Goal: Transaction & Acquisition: Purchase product/service

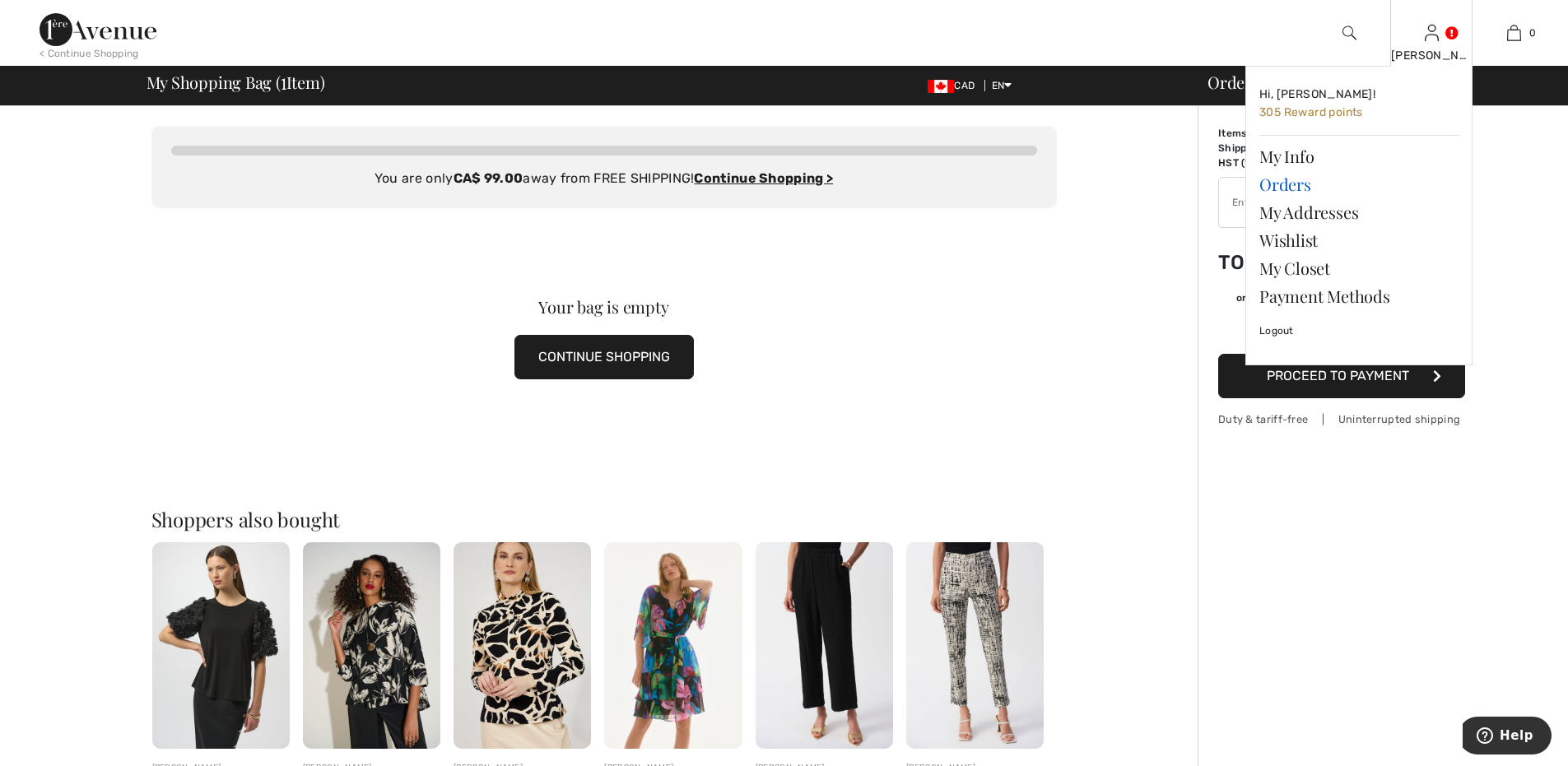
click at [1277, 184] on link "Orders" at bounding box center [1358, 184] width 199 height 28
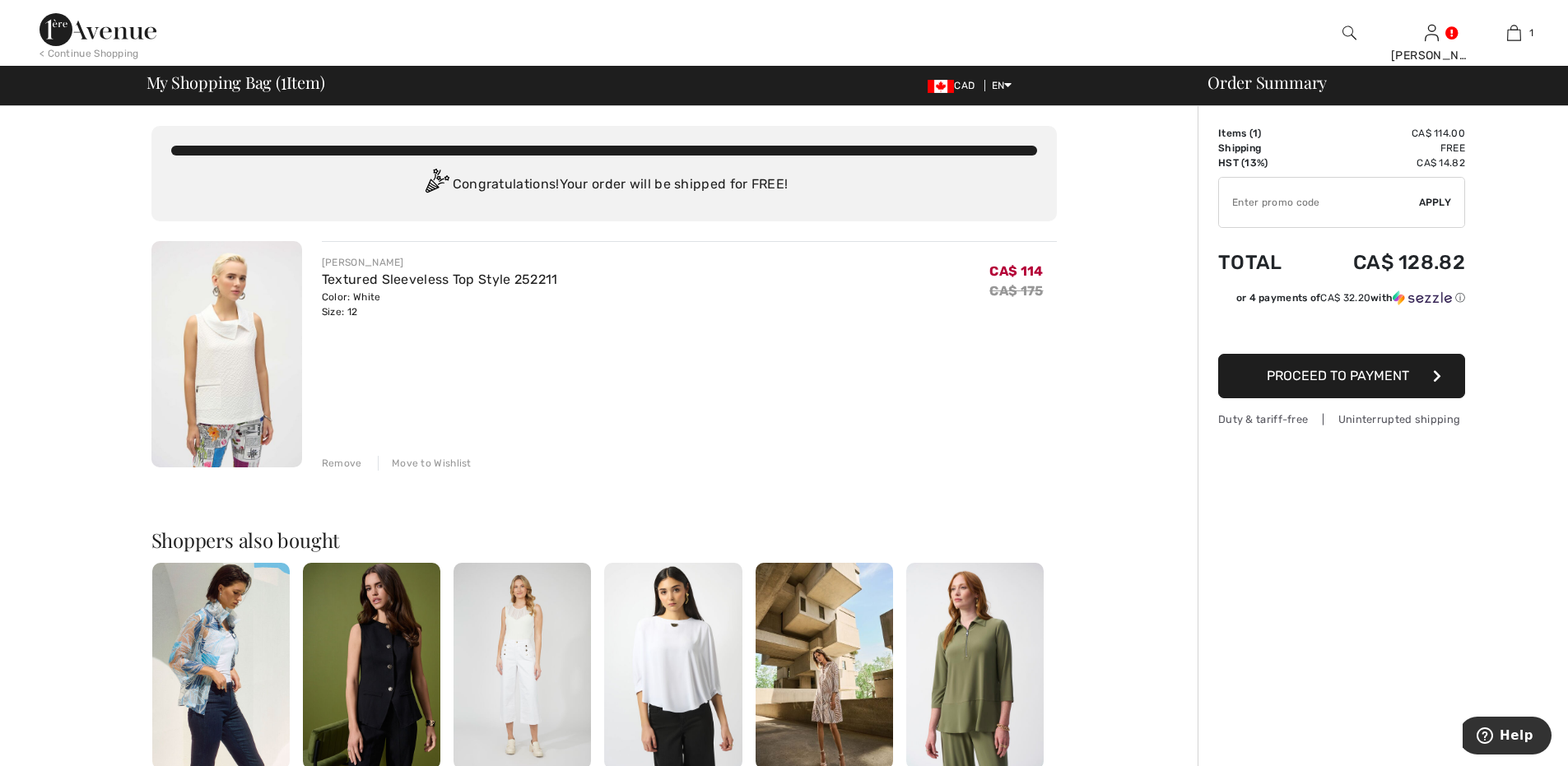
click at [1344, 378] on span "Proceed to Payment" at bounding box center [1338, 375] width 142 height 16
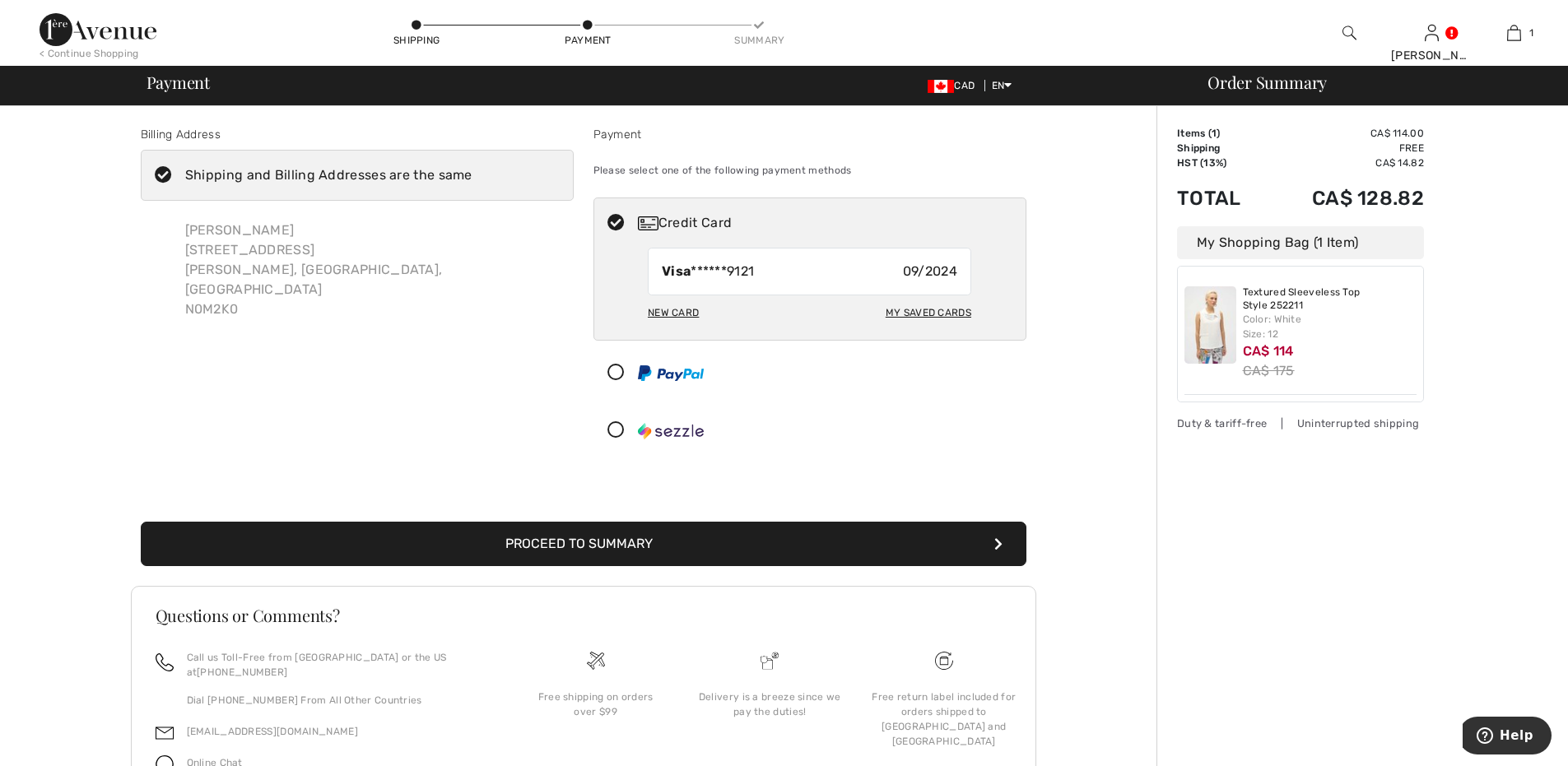
click at [506, 538] on button "Proceed to Summary" at bounding box center [584, 543] width 886 height 44
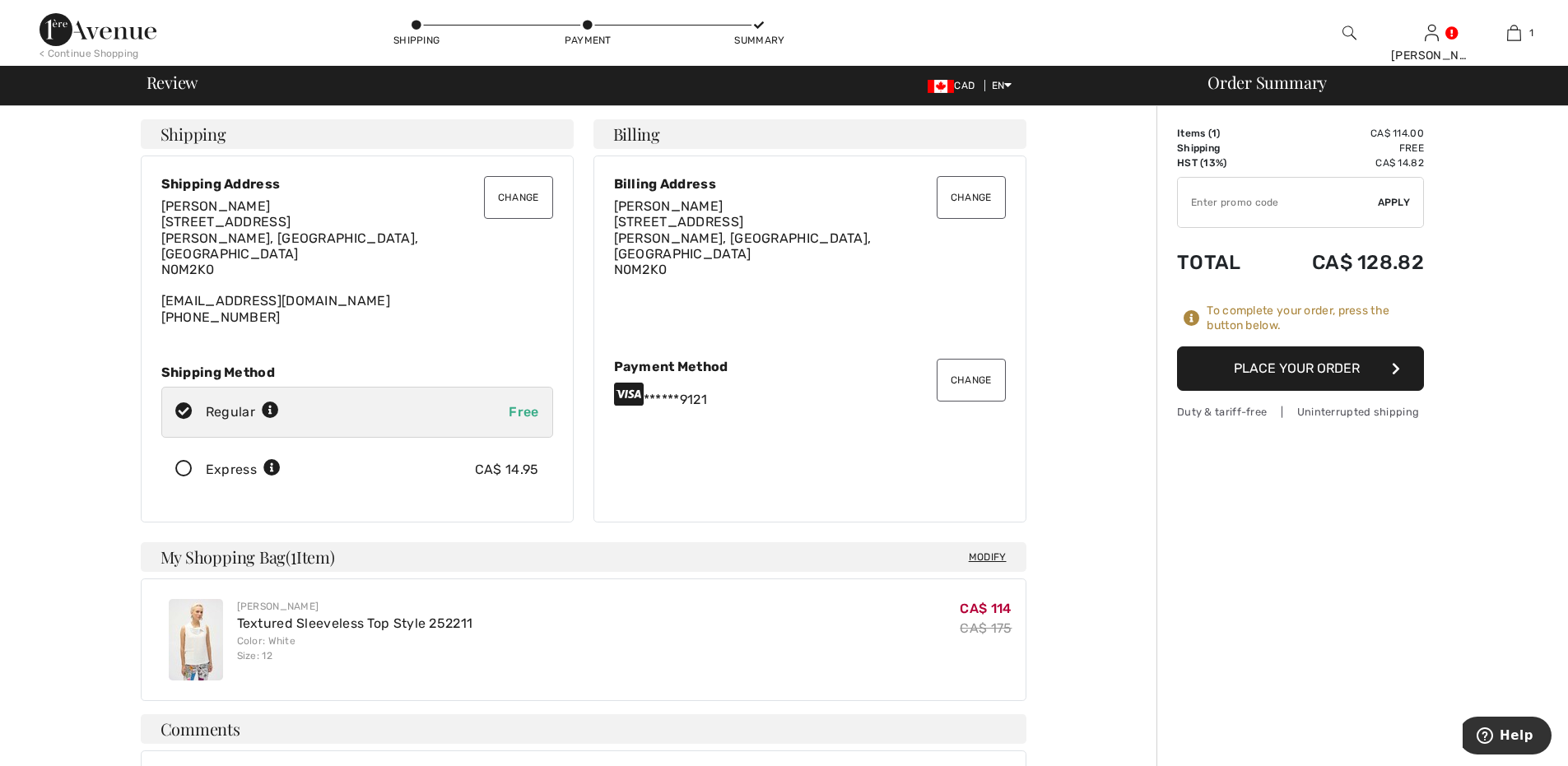
click at [1272, 372] on button "Place Your Order" at bounding box center [1300, 368] width 247 height 44
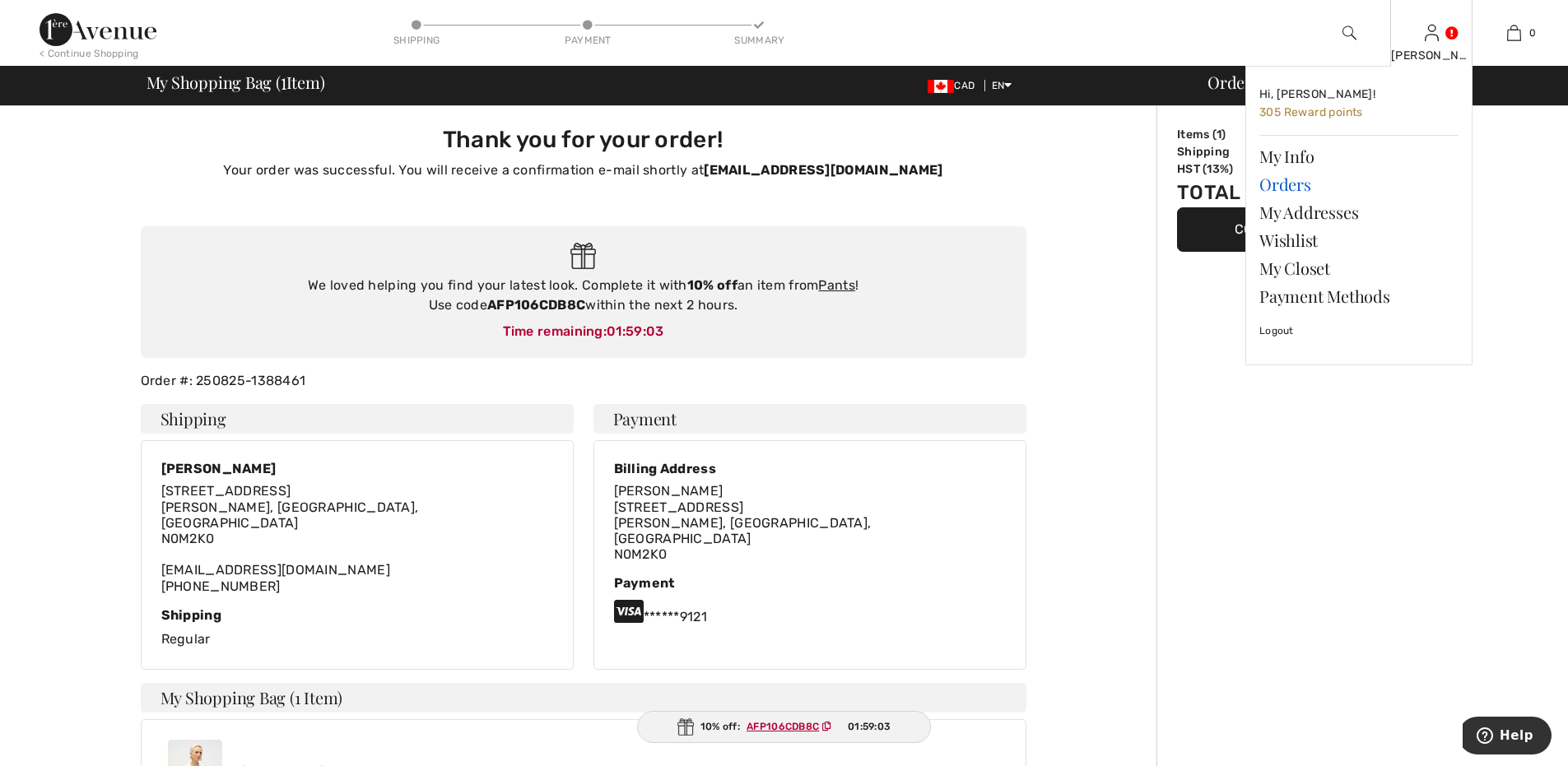
click at [1287, 183] on link "Orders" at bounding box center [1358, 184] width 199 height 28
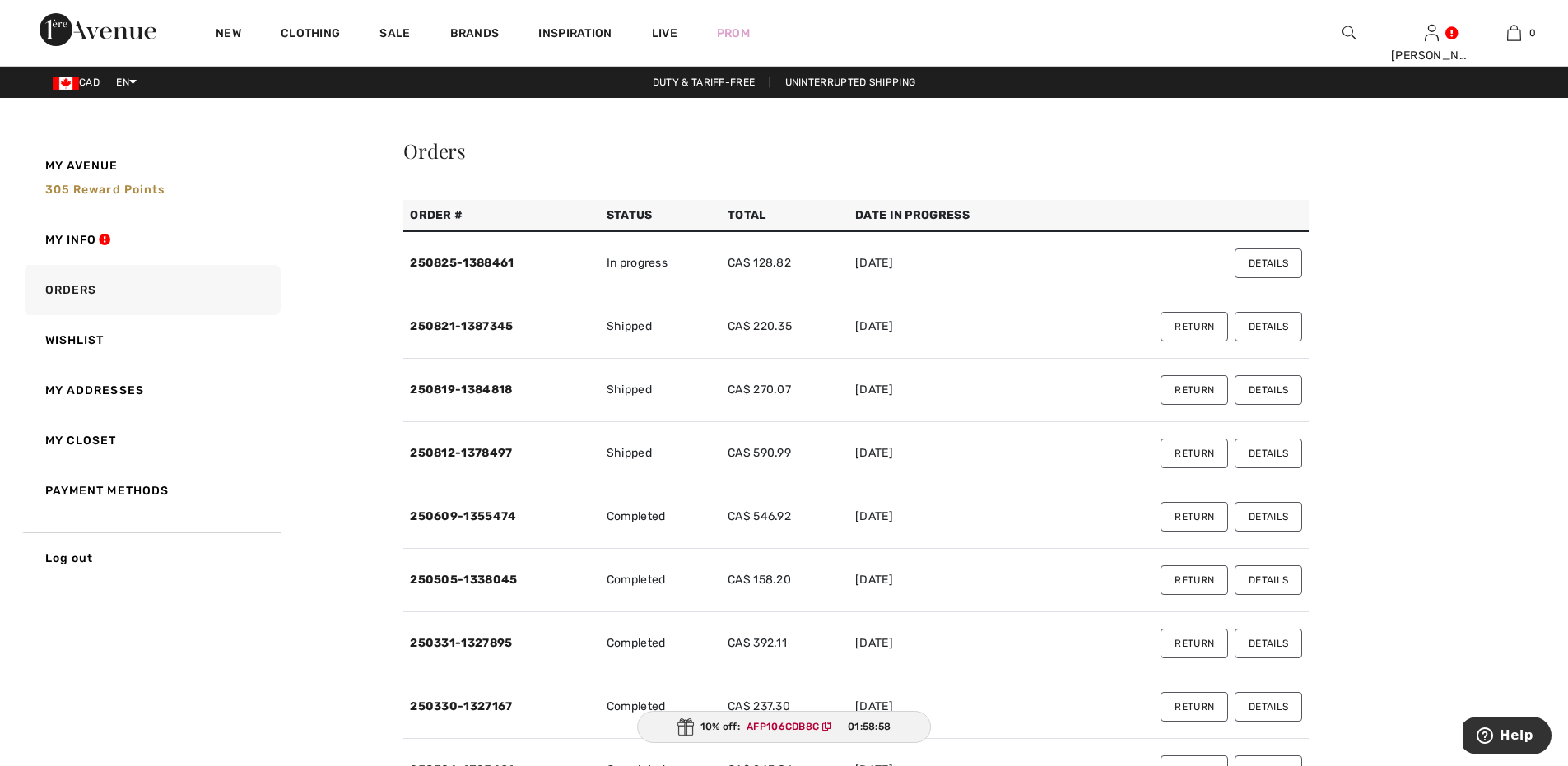
click at [1285, 321] on button "Details" at bounding box center [1268, 326] width 68 height 29
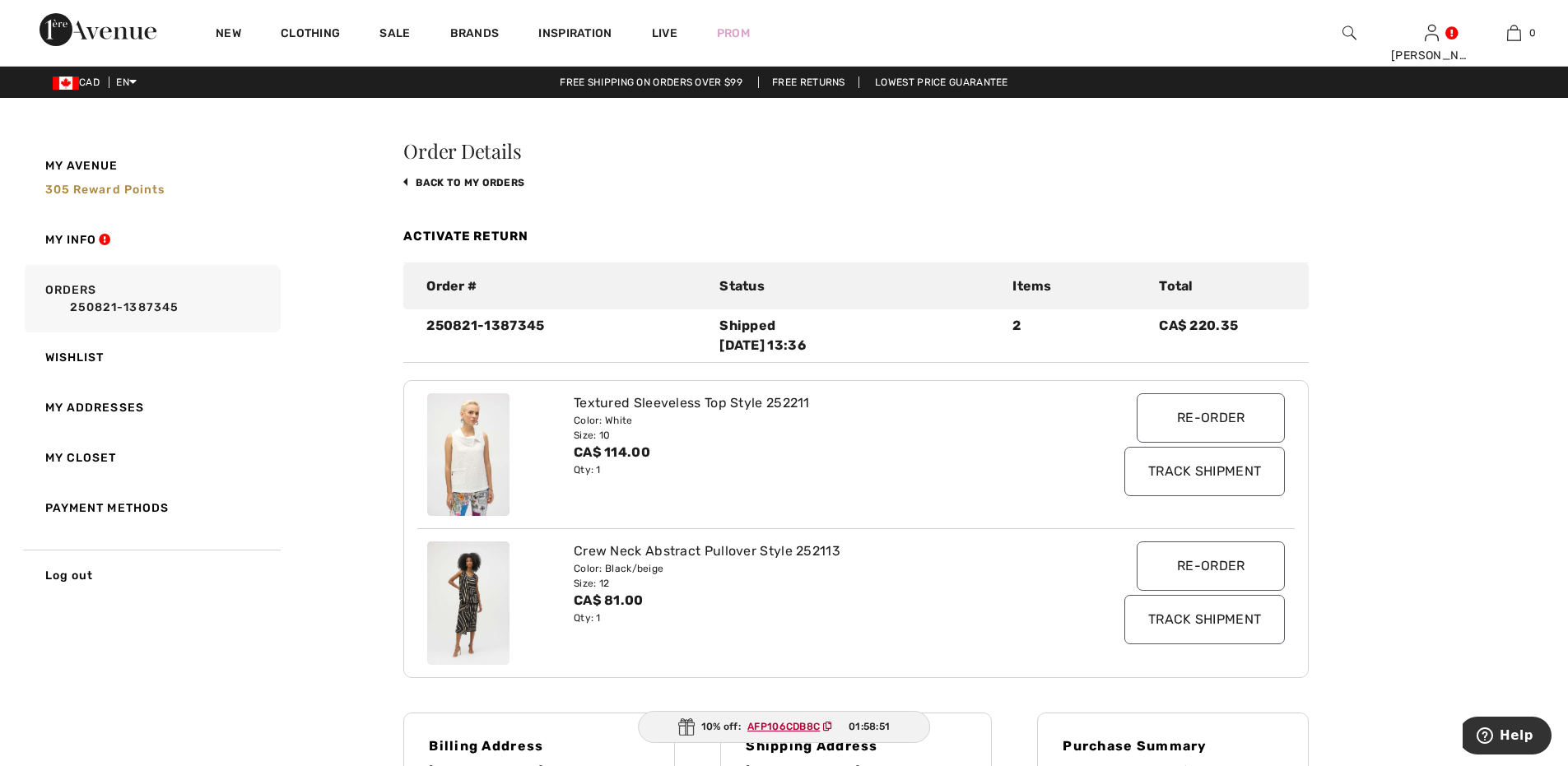
click at [1230, 476] on input "Track Shipment" at bounding box center [1204, 471] width 161 height 49
click at [507, 233] on link "Activate Return" at bounding box center [466, 235] width 125 height 15
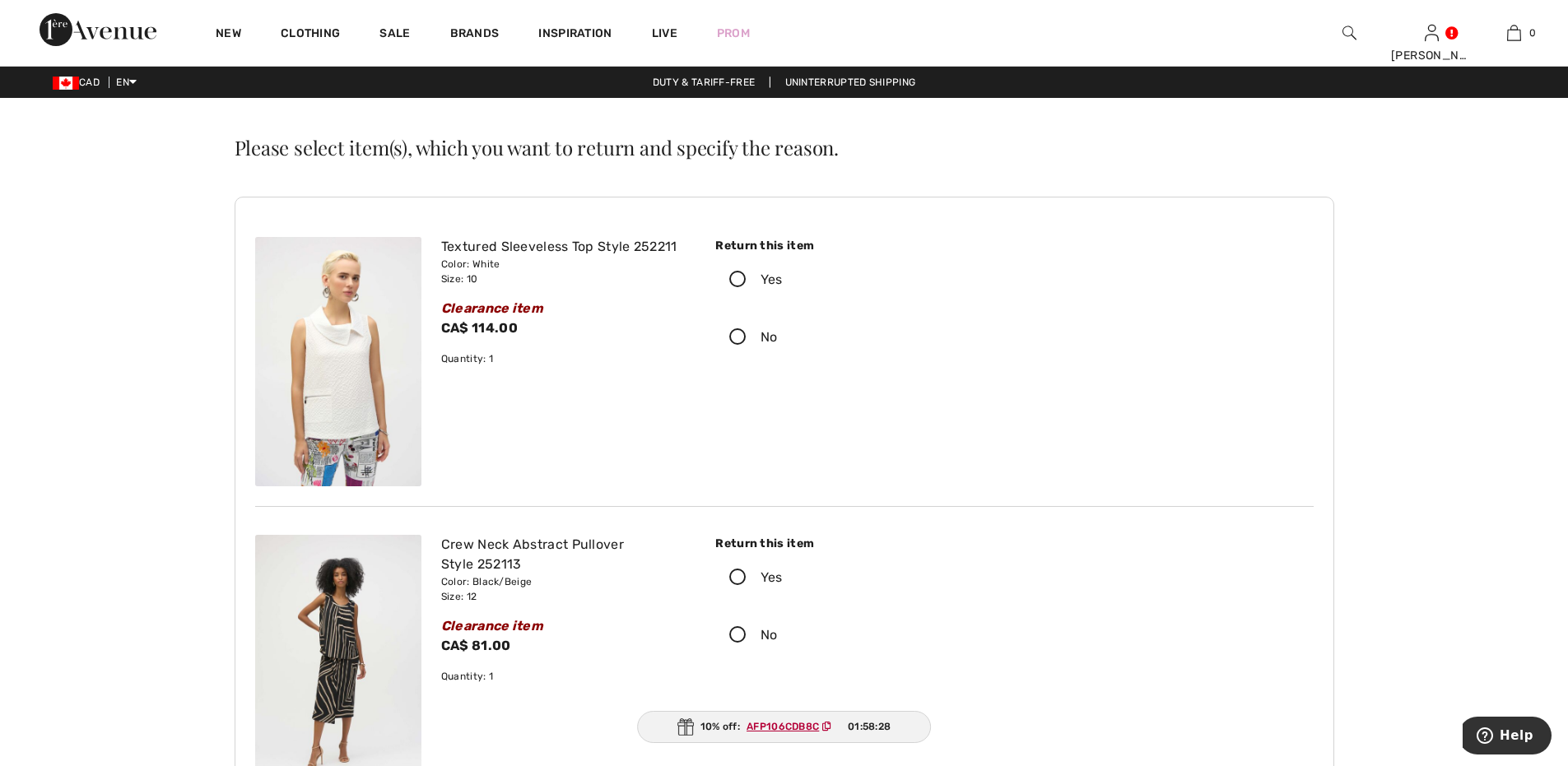
click at [736, 271] on icon at bounding box center [738, 280] width 44 height 18
click at [783, 271] on input "Yes" at bounding box center [788, 279] width 11 height 49
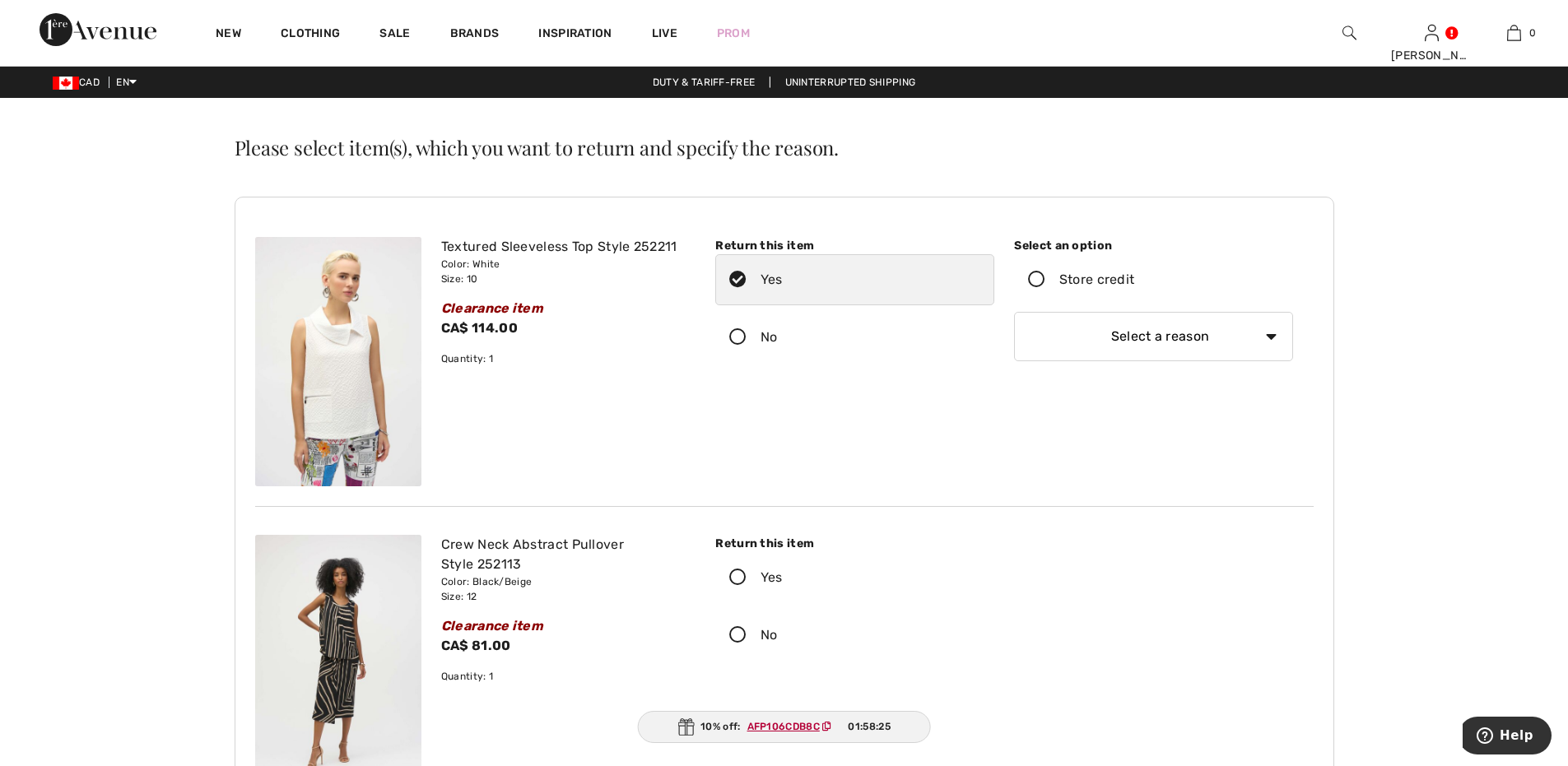
click at [1032, 275] on icon at bounding box center [1037, 280] width 44 height 18
click at [1134, 275] on input "Store credit" at bounding box center [1139, 279] width 11 height 49
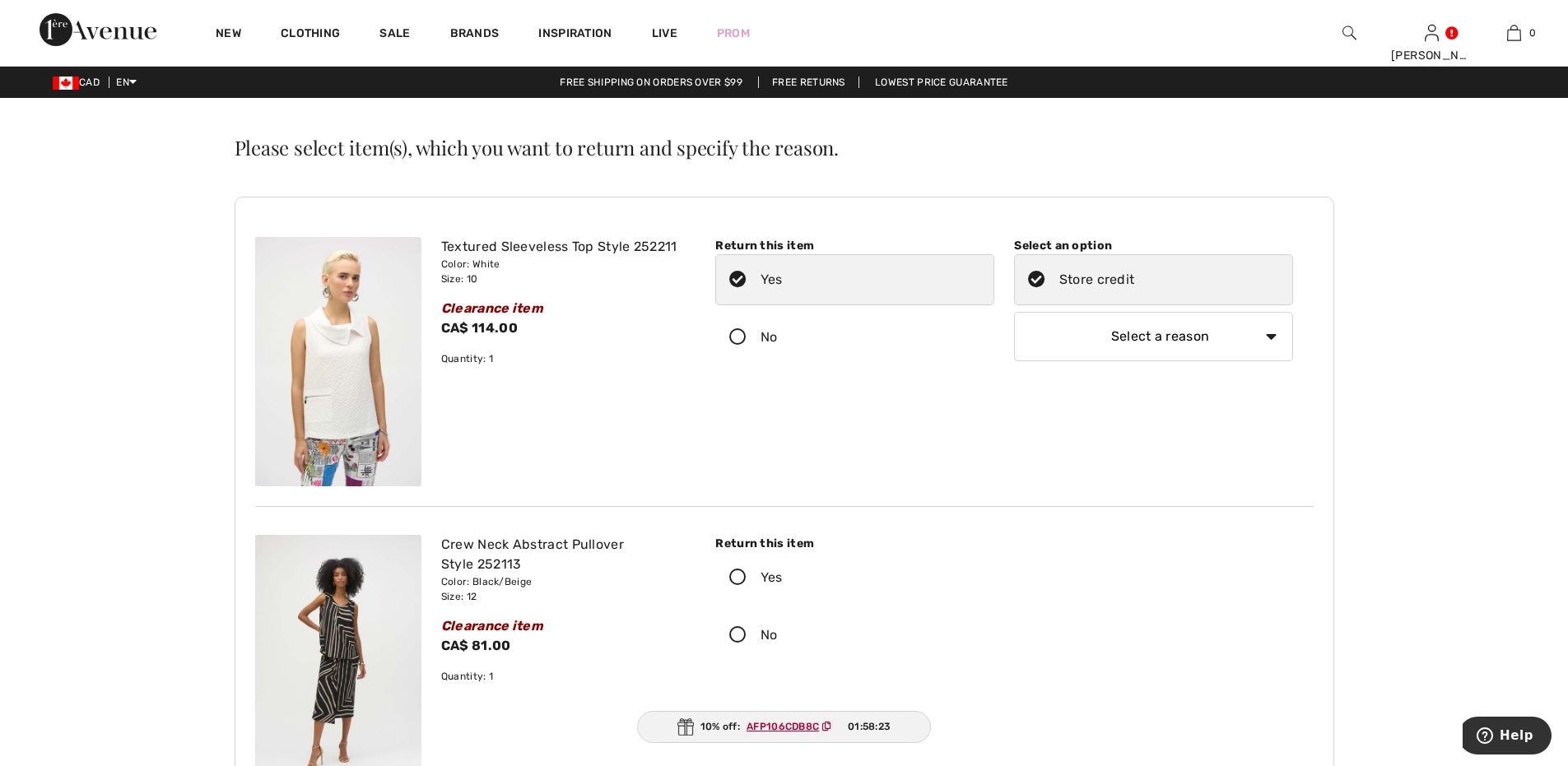
click at [1270, 333] on select "Select a reason I received the wrong product or size My order arrived too late …" at bounding box center [1153, 336] width 279 height 49
select select "6"
click at [1014, 311] on select "Select a reason I received the wrong product or size My order arrived too late …" at bounding box center [1153, 336] width 279 height 49
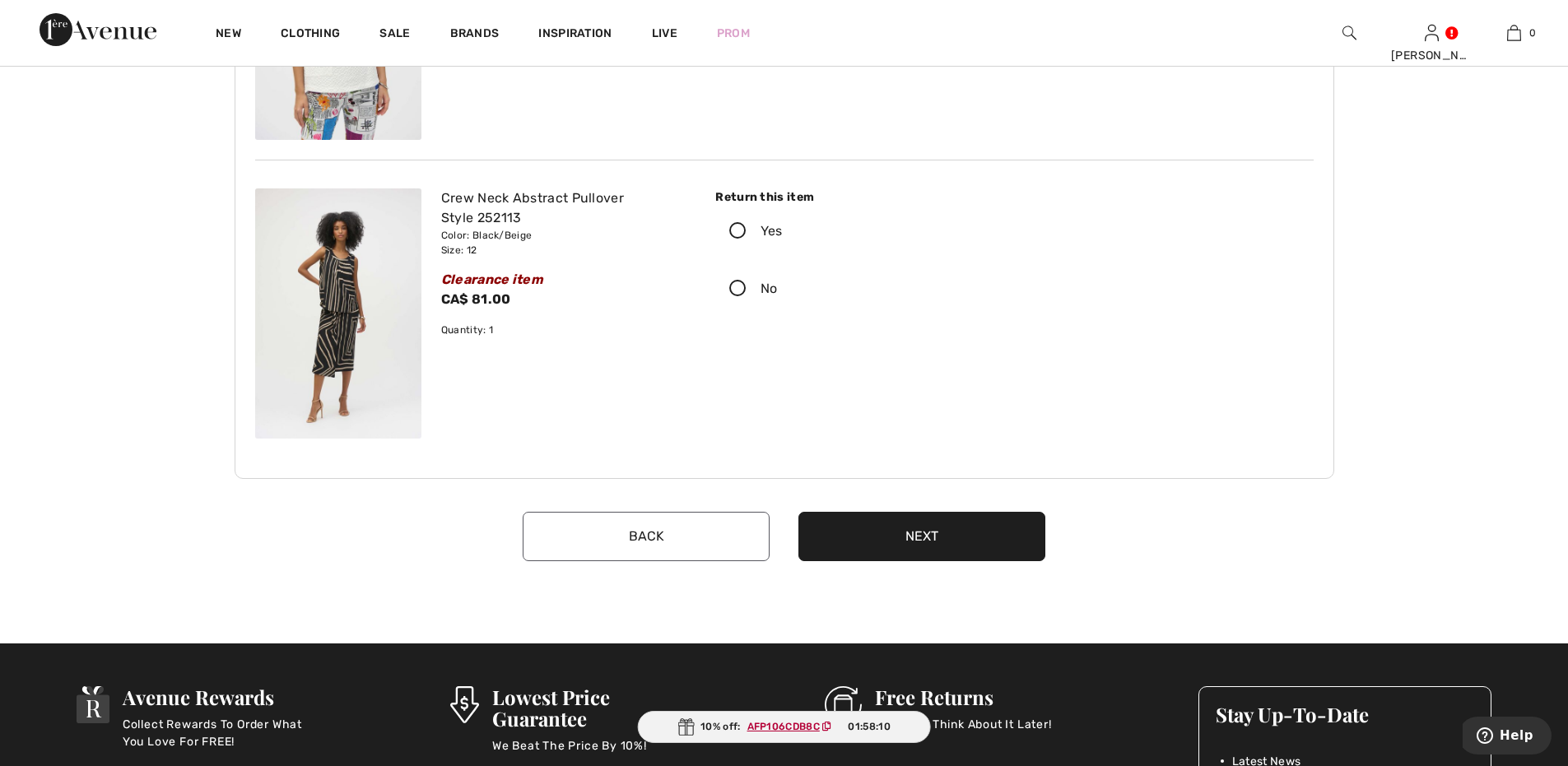
scroll to position [357, 0]
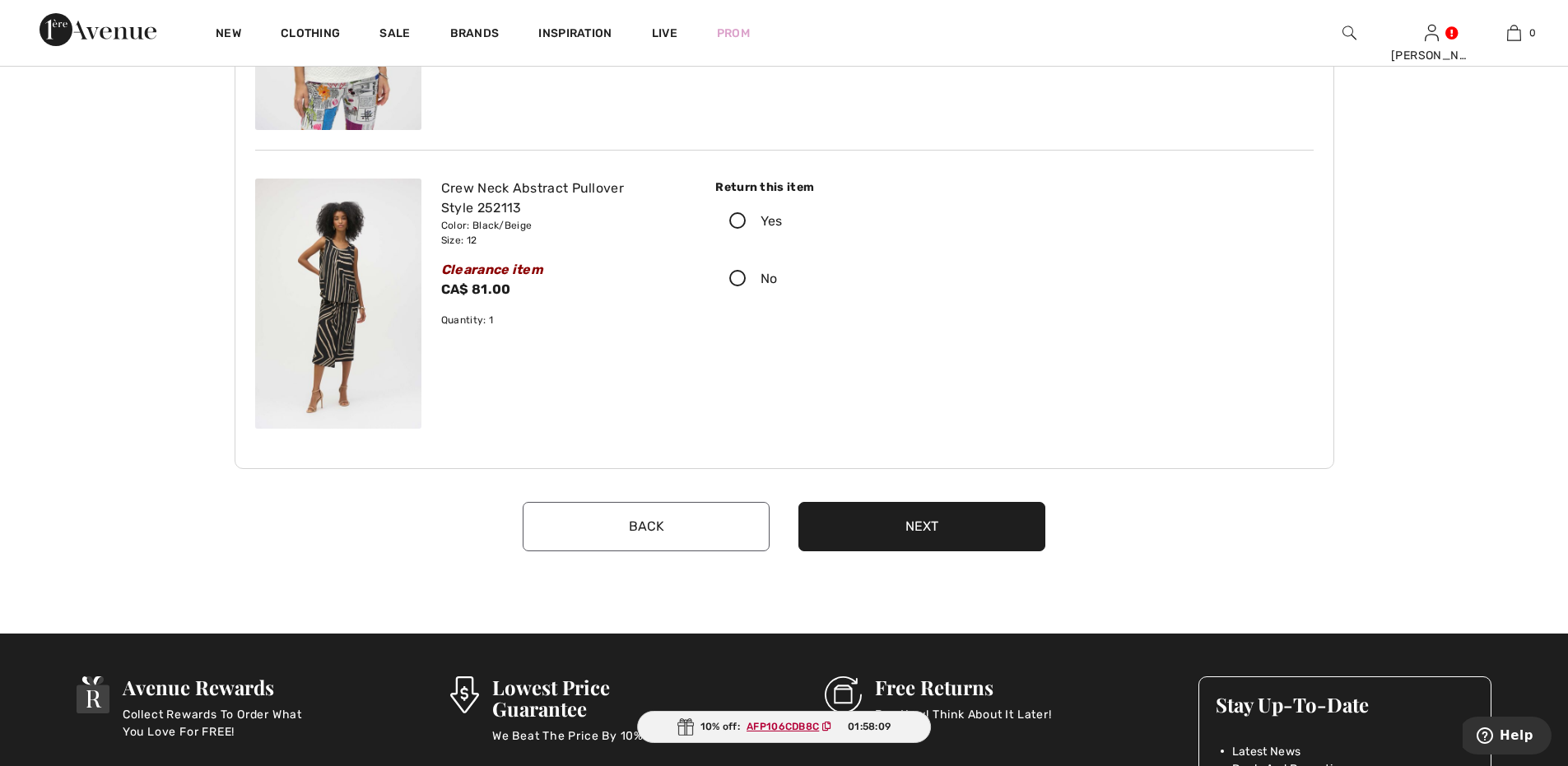
click at [904, 517] on button "Next" at bounding box center [922, 526] width 247 height 49
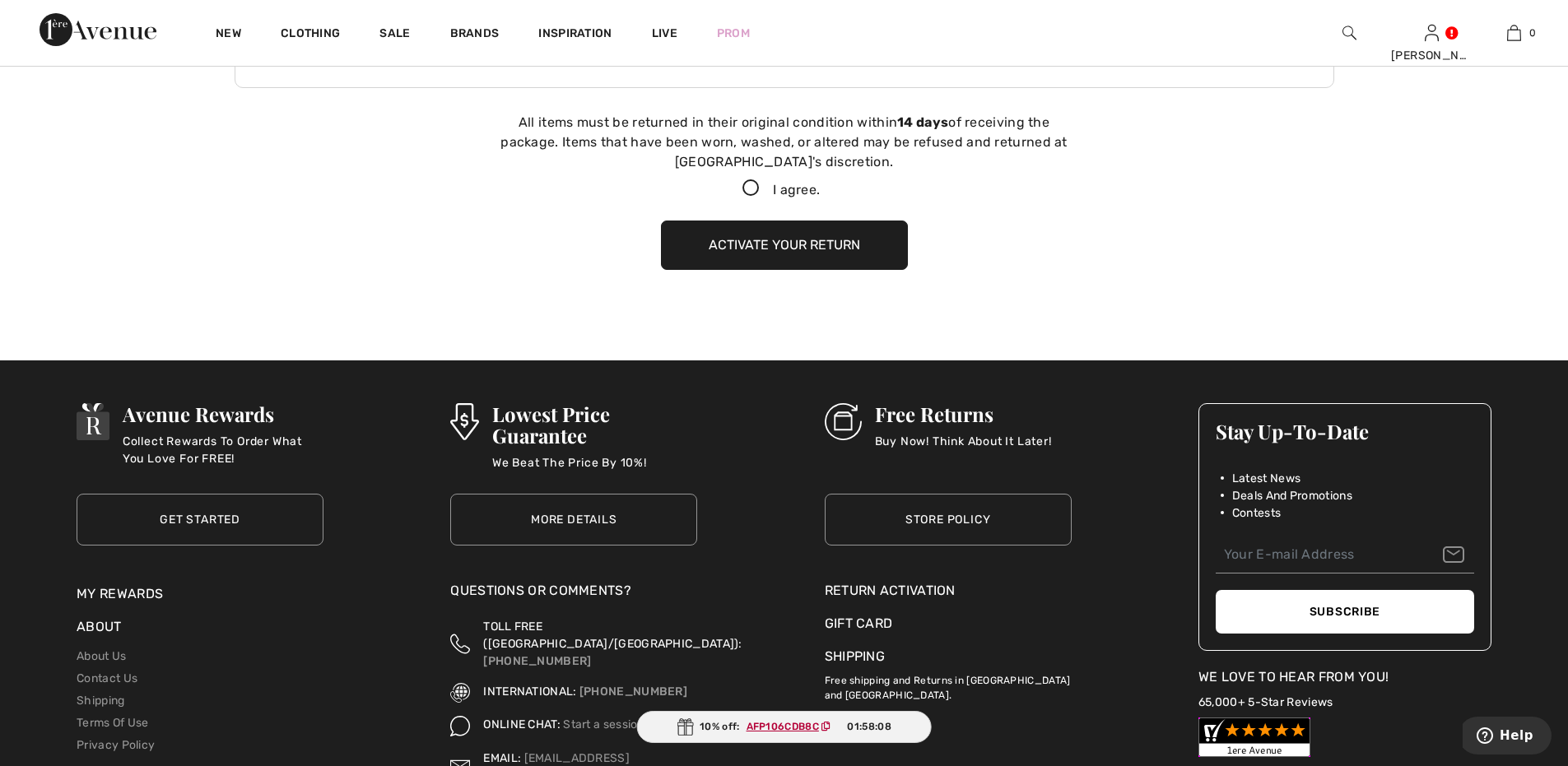
scroll to position [751, 0]
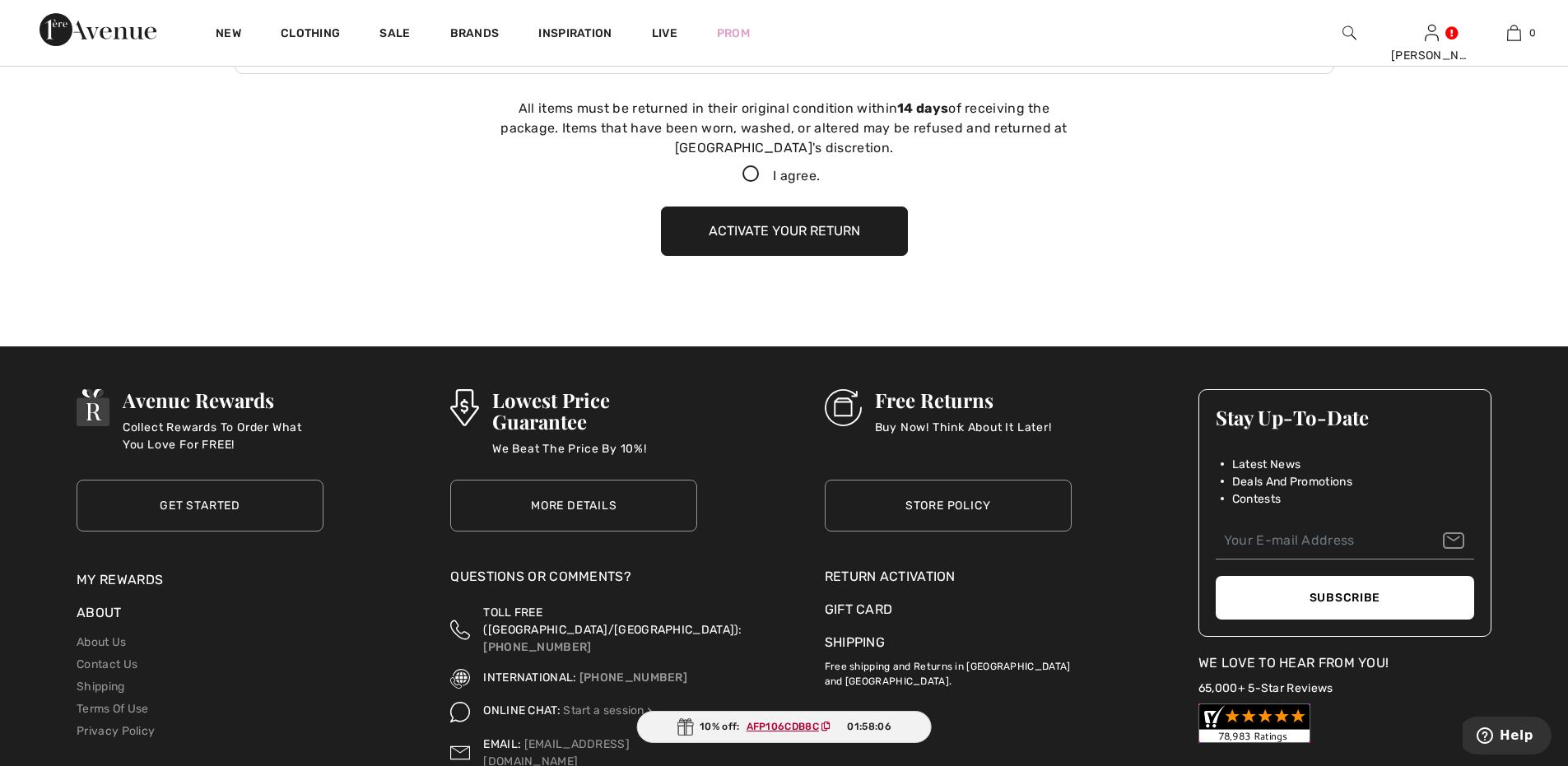
click at [745, 172] on icon at bounding box center [751, 175] width 44 height 18
click at [819, 172] on input "I agree." at bounding box center [824, 174] width 11 height 11
checkbox input "true"
click at [747, 227] on button "Activate your return" at bounding box center [784, 231] width 247 height 49
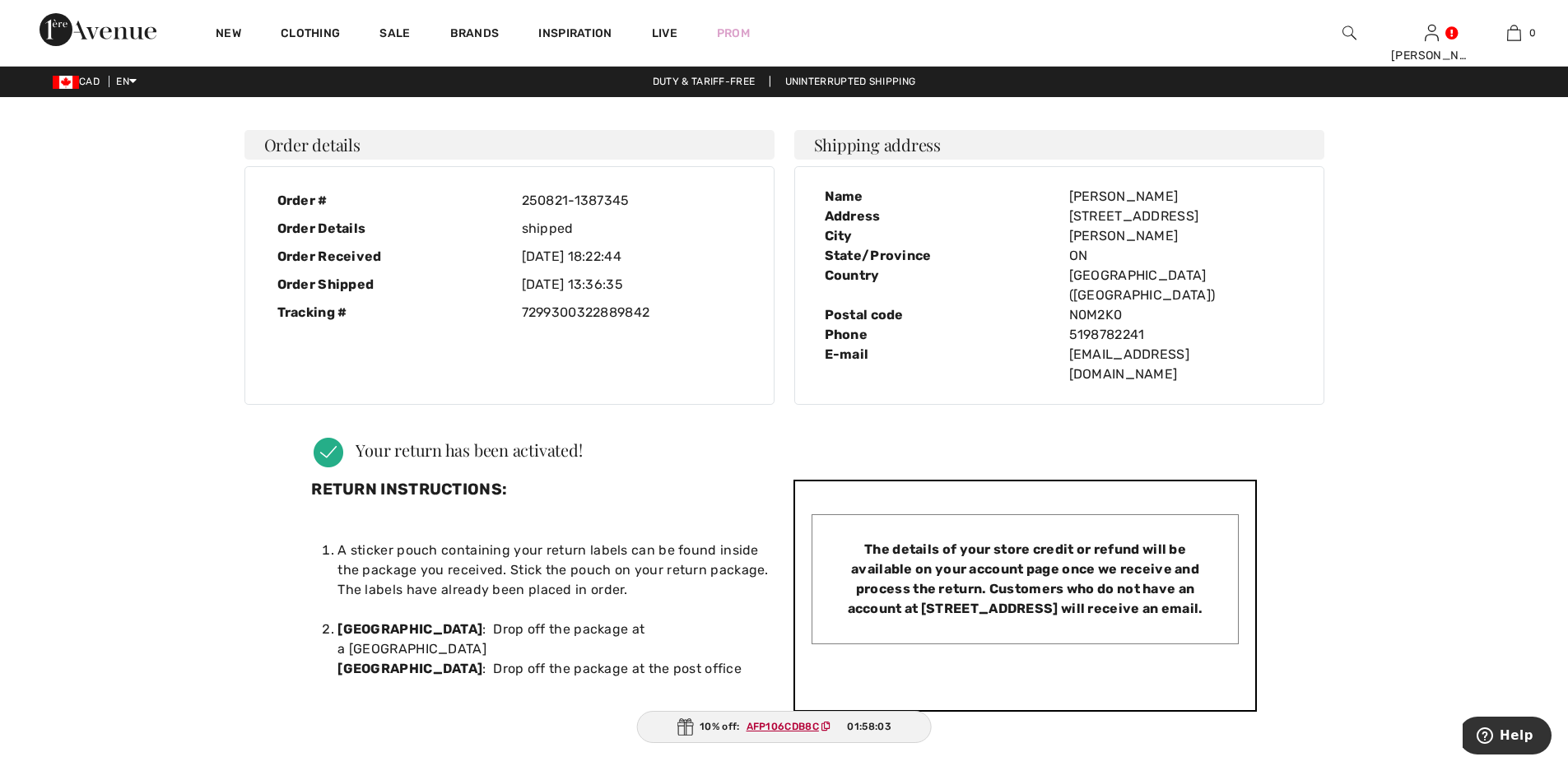
scroll to position [0, 0]
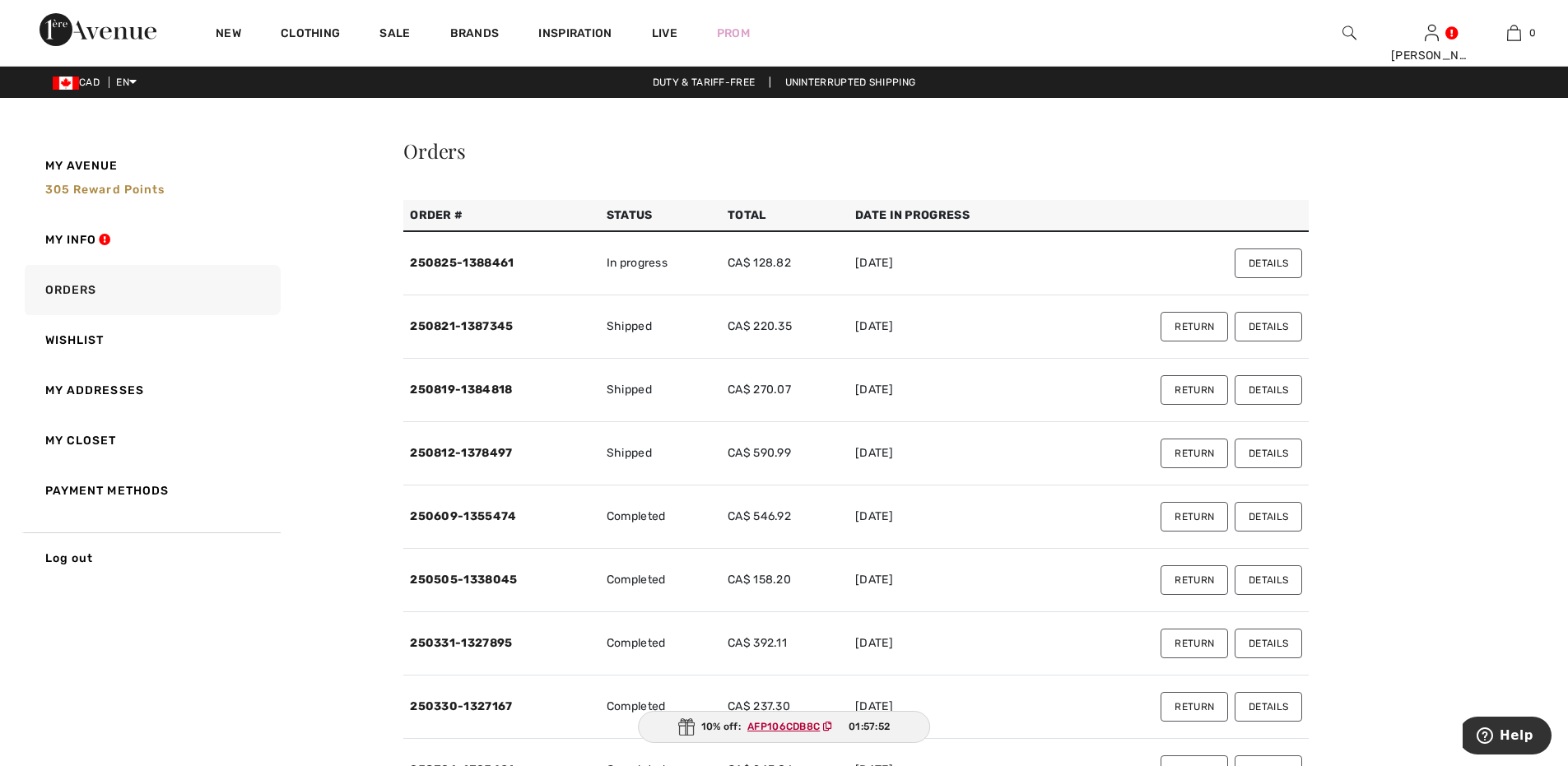
click at [1265, 385] on button "Details" at bounding box center [1268, 390] width 68 height 29
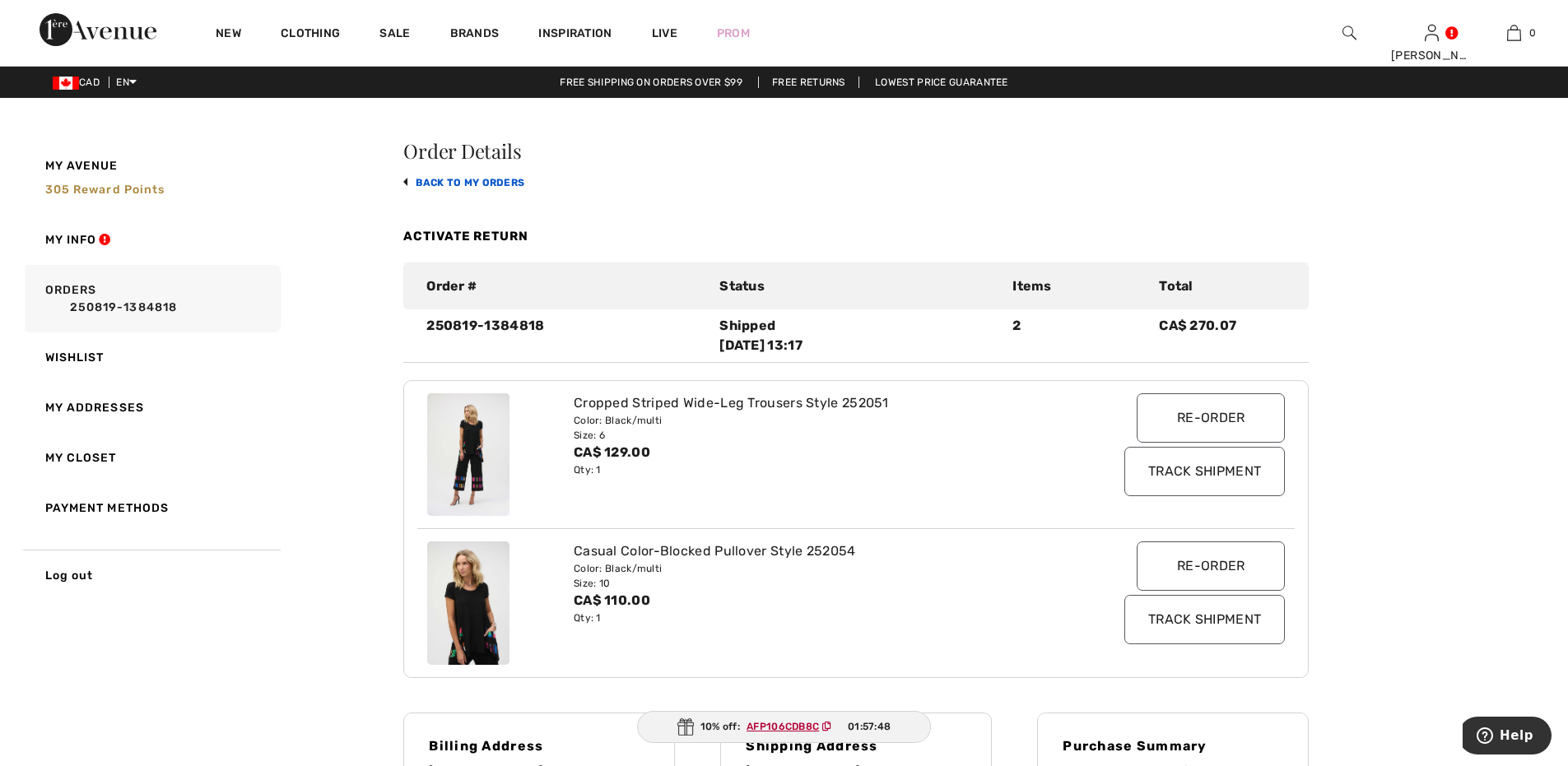
click at [420, 182] on link "back to My Orders" at bounding box center [464, 183] width 121 height 12
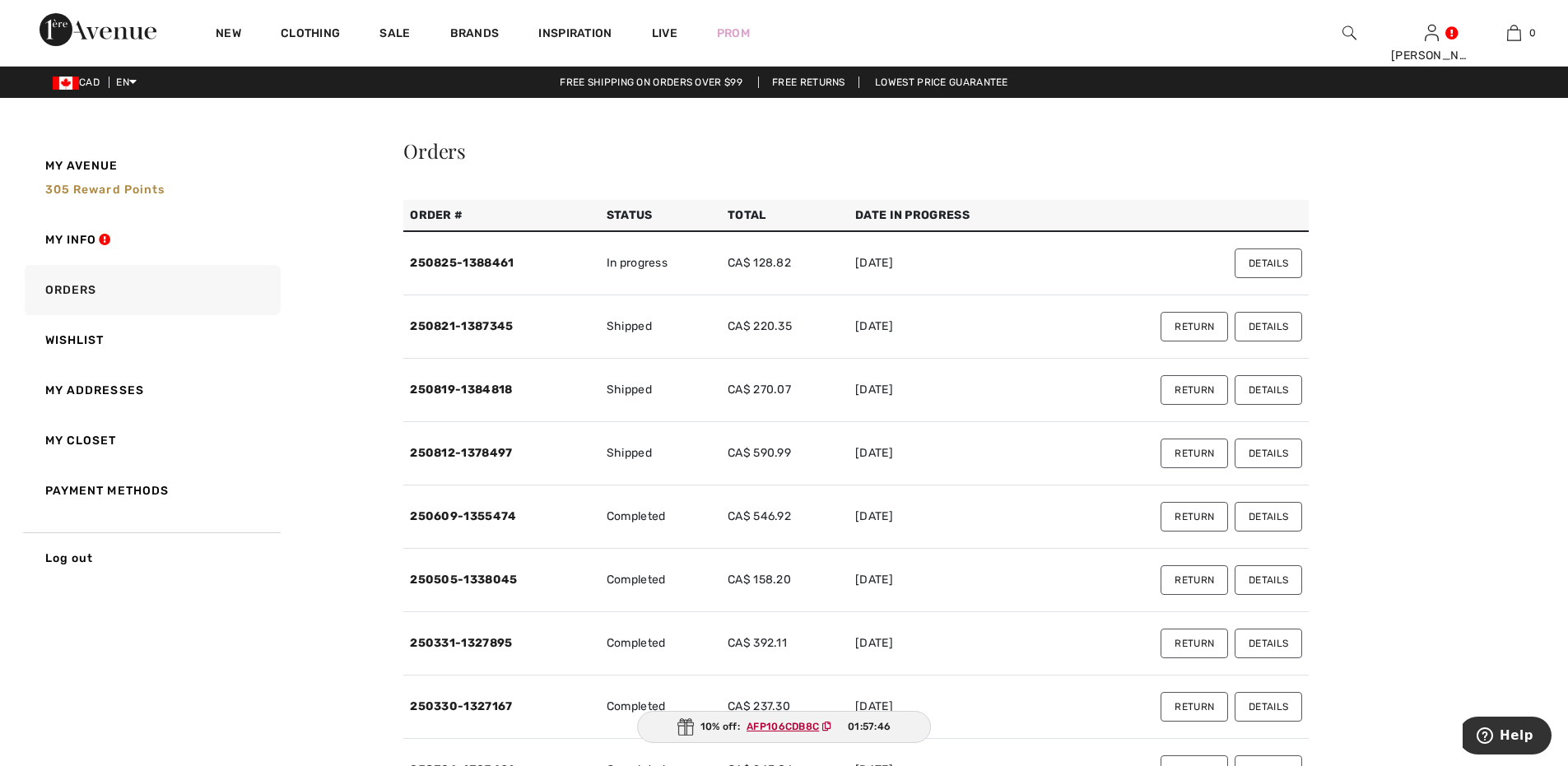
click at [1270, 452] on button "Details" at bounding box center [1268, 454] width 68 height 29
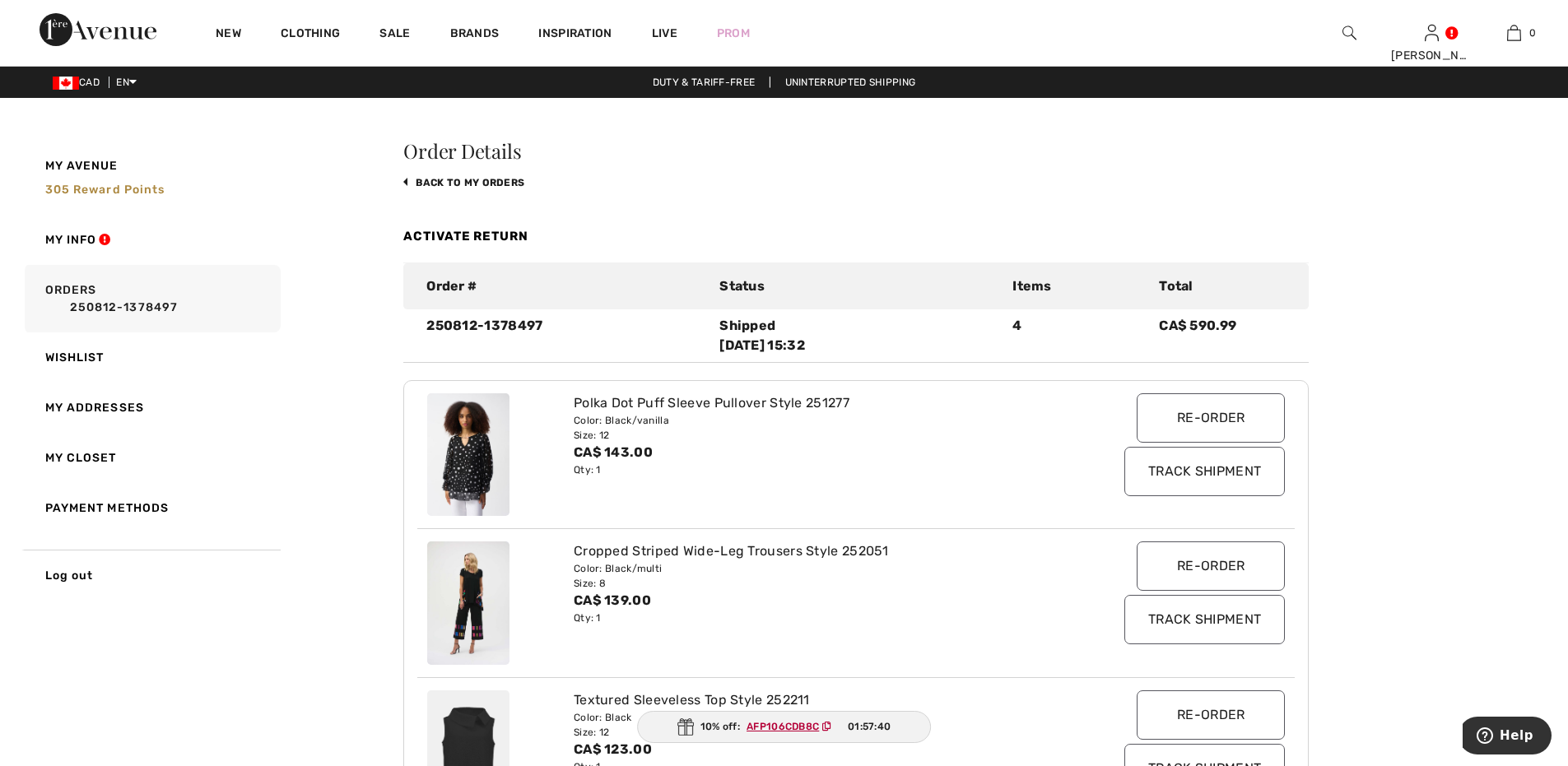
click at [499, 230] on link "Activate Return" at bounding box center [466, 235] width 125 height 15
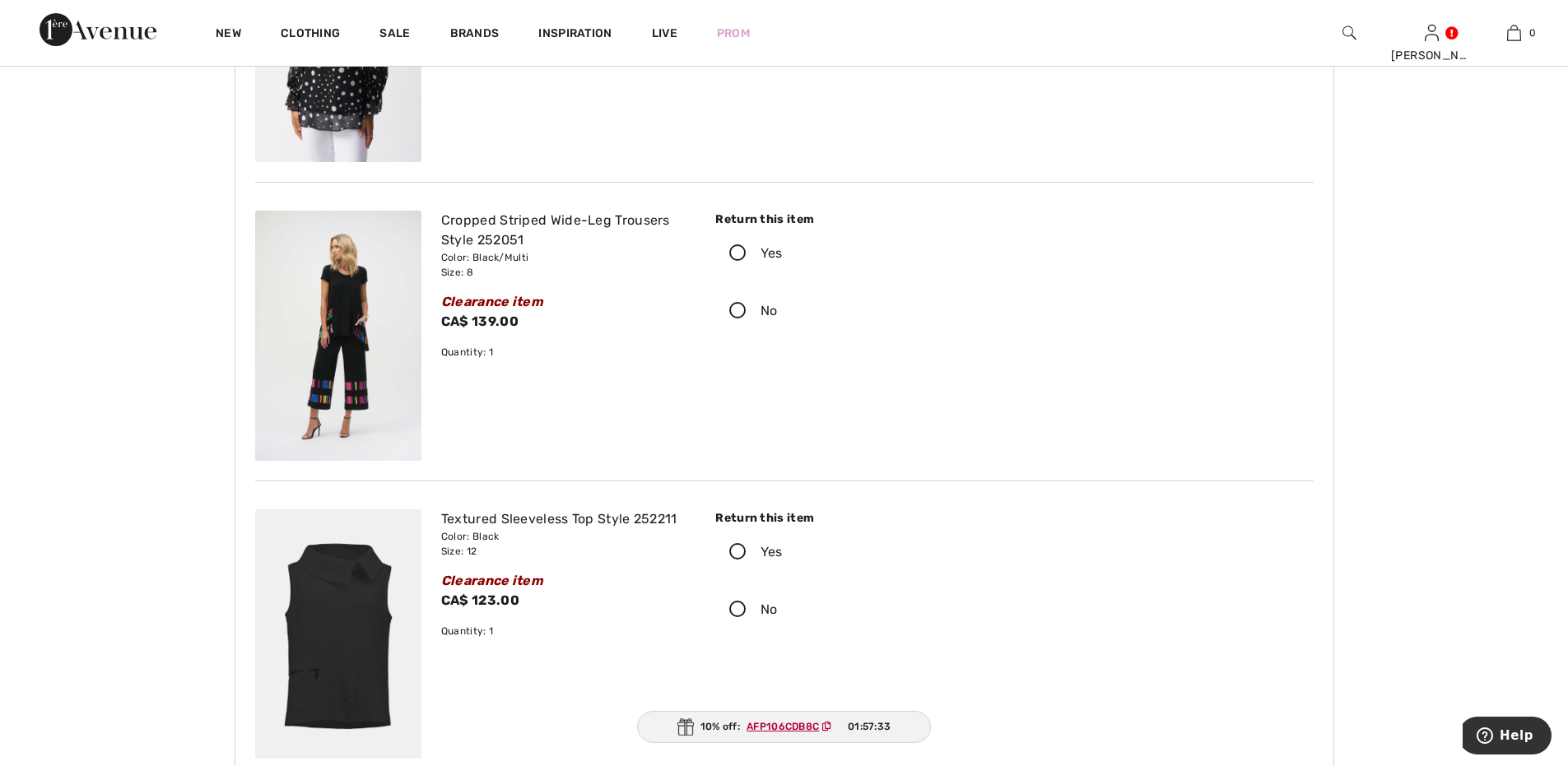
scroll to position [329, 0]
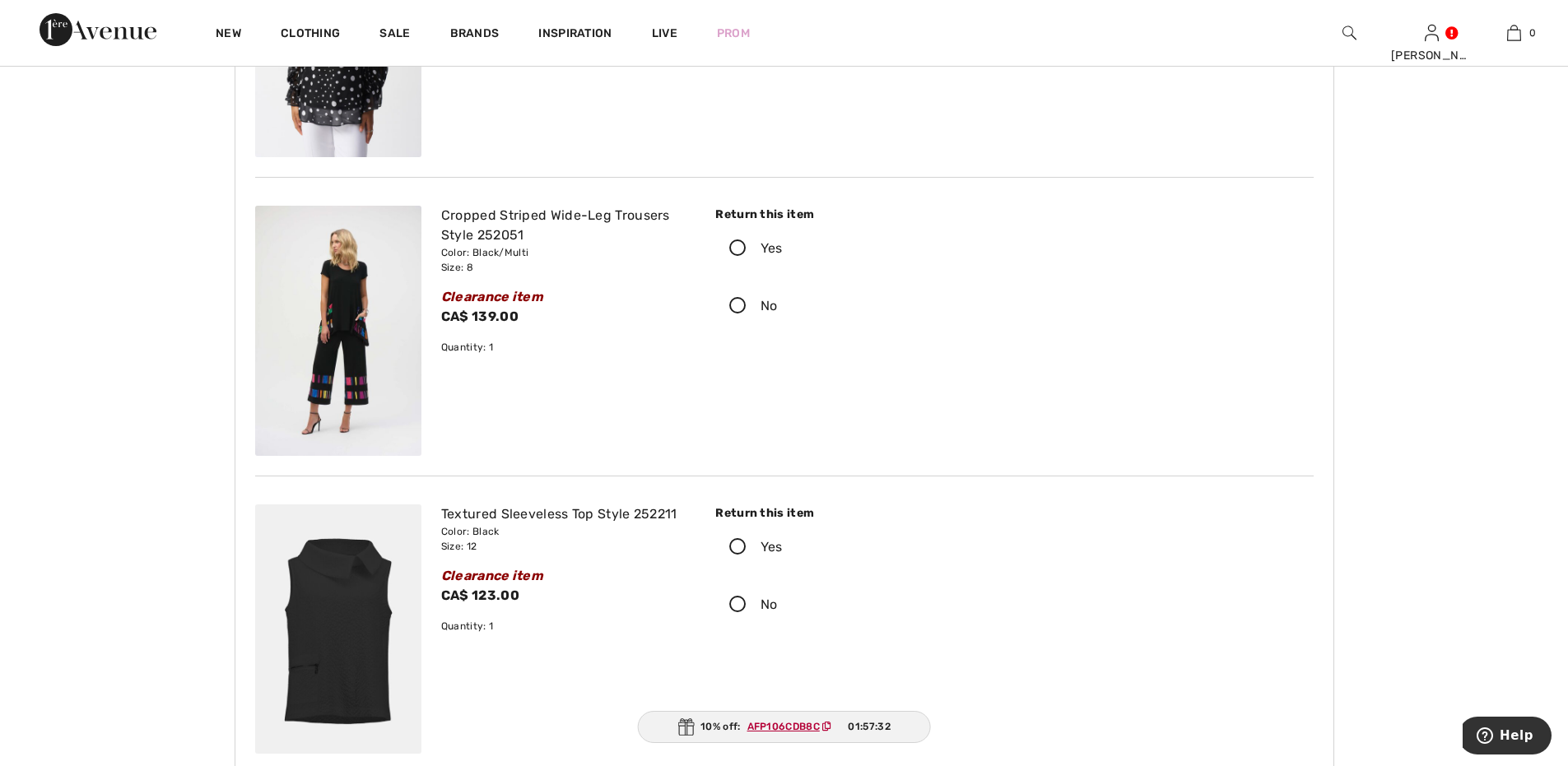
click at [736, 248] on icon at bounding box center [738, 249] width 44 height 18
click at [783, 248] on input "Yes" at bounding box center [788, 248] width 11 height 49
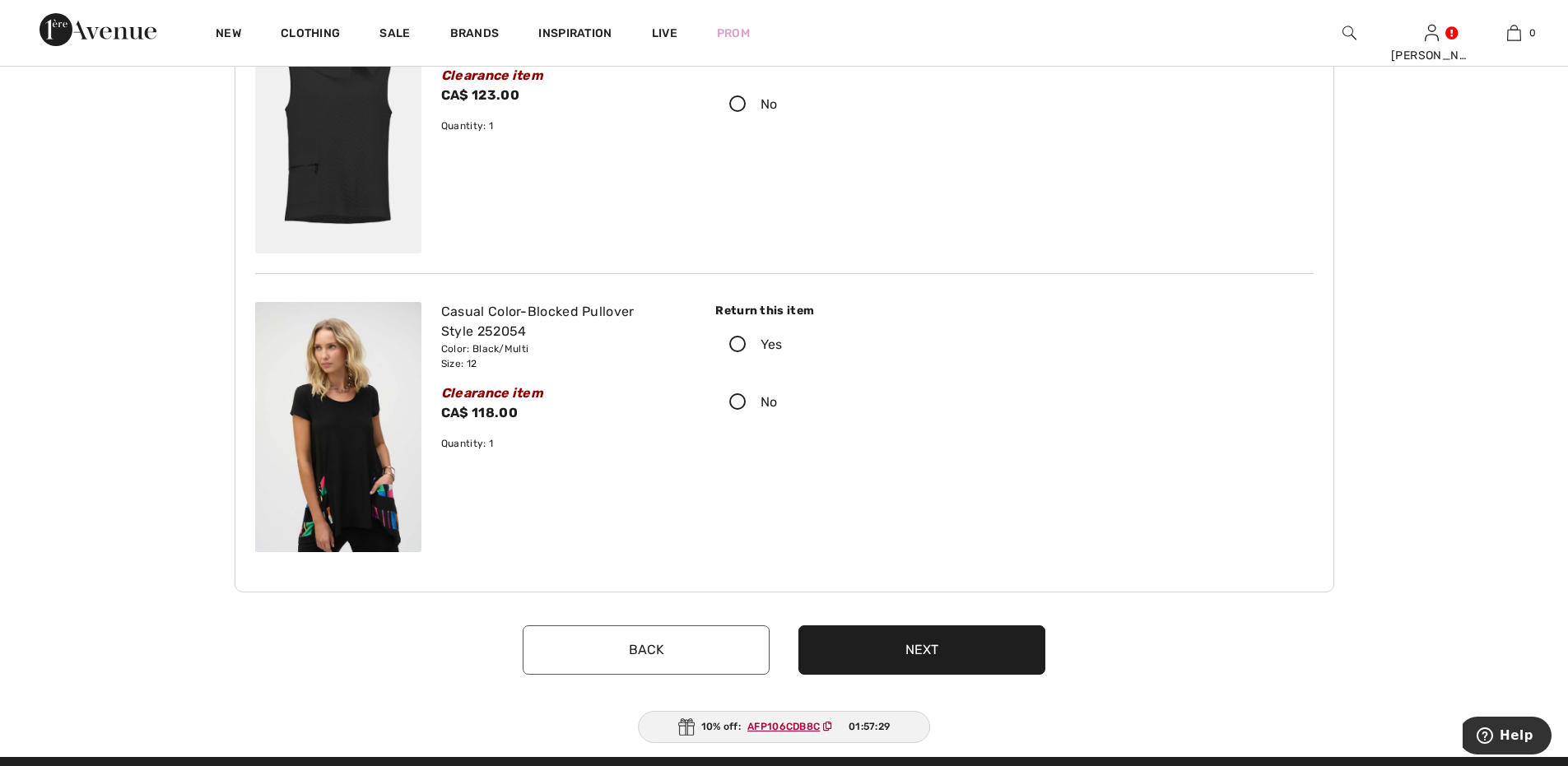
scroll to position [850, 0]
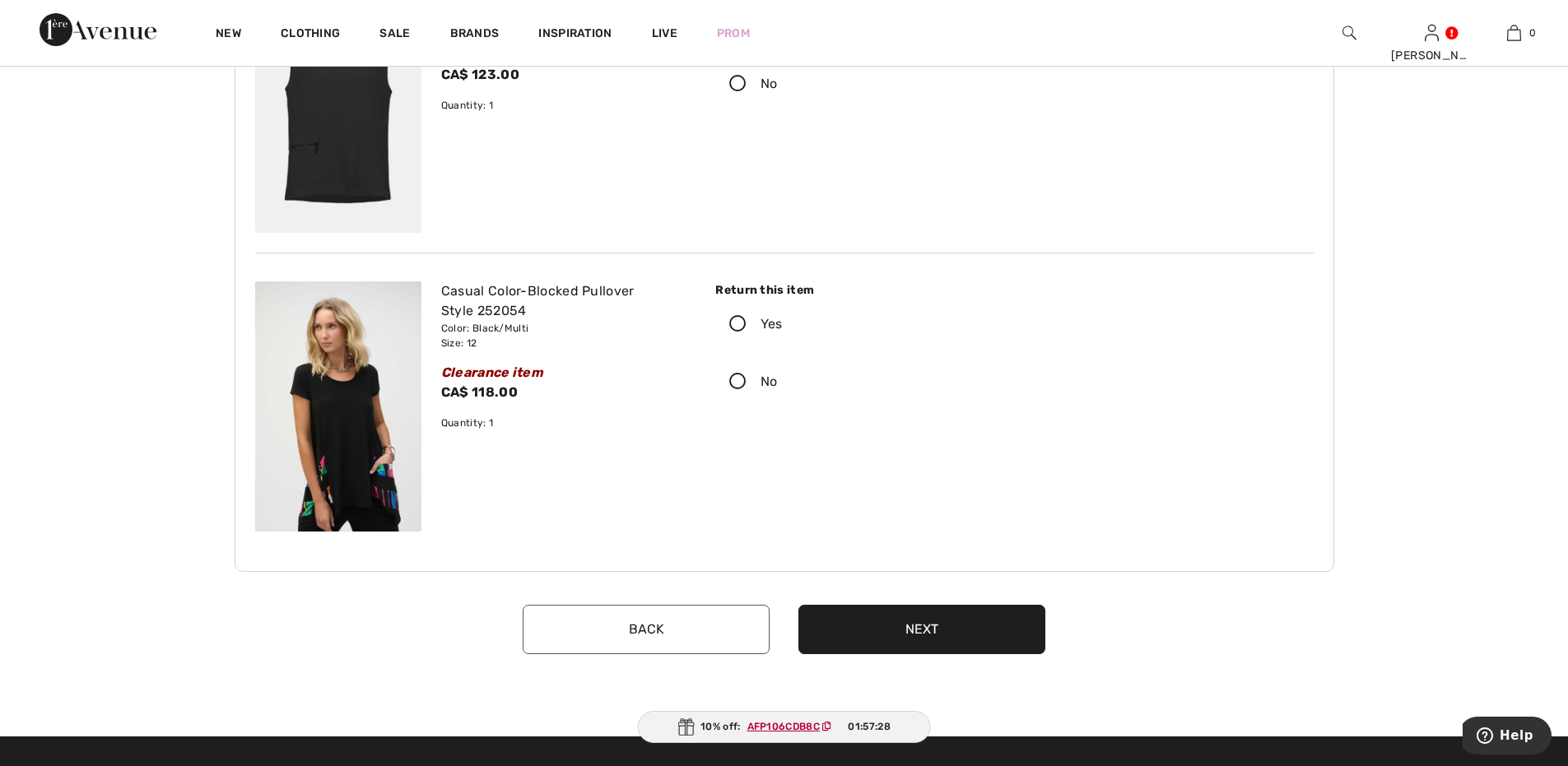
click at [738, 321] on icon at bounding box center [738, 324] width 44 height 18
click at [783, 321] on input "Yes" at bounding box center [788, 324] width 11 height 49
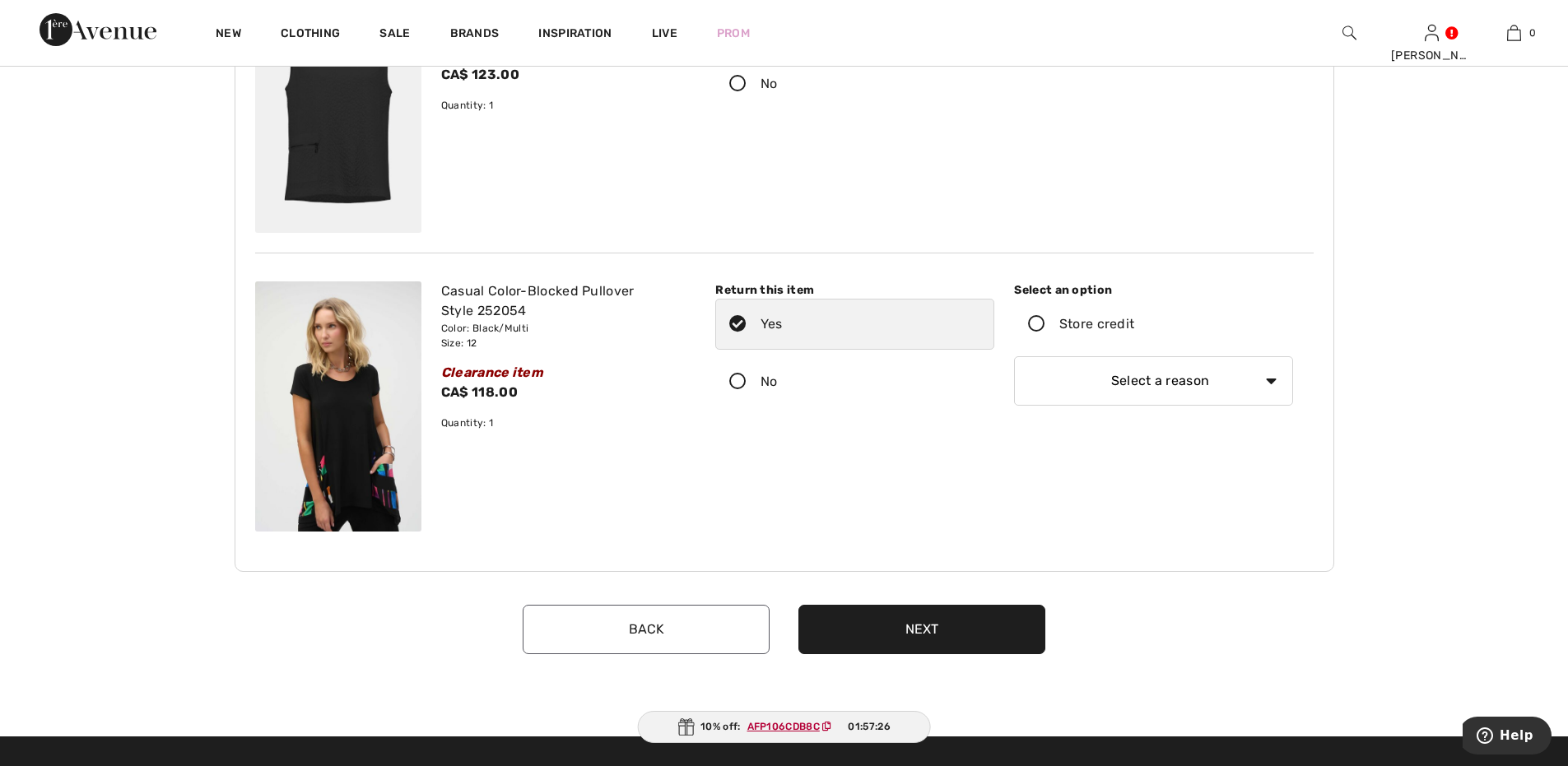
click at [1035, 323] on icon at bounding box center [1037, 324] width 44 height 18
click at [1134, 323] on input "Store credit" at bounding box center [1139, 324] width 11 height 49
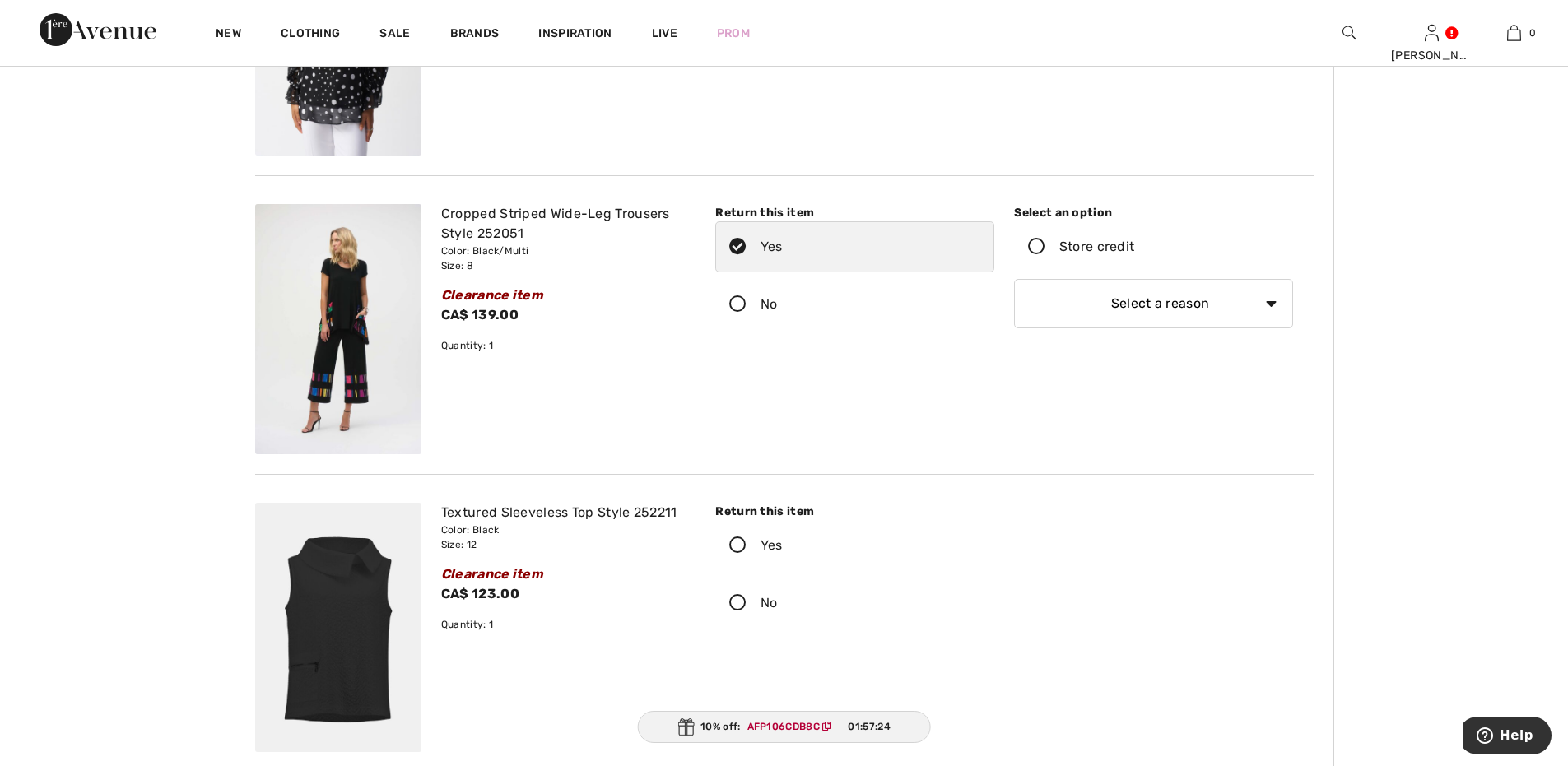
scroll to position [329, 0]
click at [1032, 251] on icon at bounding box center [1037, 249] width 44 height 18
click at [1134, 251] on input "Store credit" at bounding box center [1139, 248] width 11 height 49
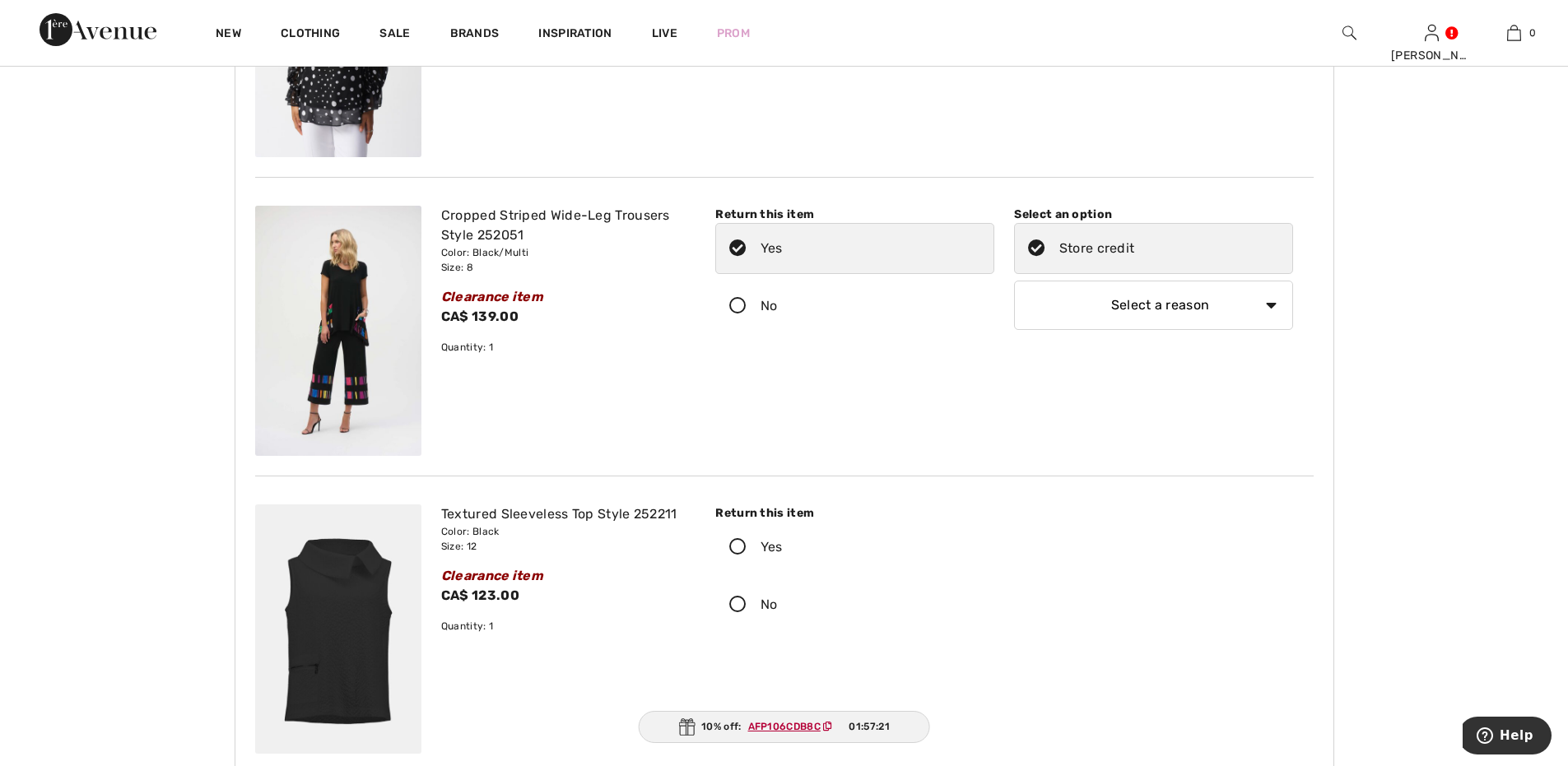
click at [1276, 306] on select "Select a reason I received the wrong product or size My order arrived too late …" at bounding box center [1153, 305] width 279 height 49
select select "6"
click at [1014, 280] on select "Select a reason I received the wrong product or size My order arrived too late …" at bounding box center [1153, 305] width 279 height 49
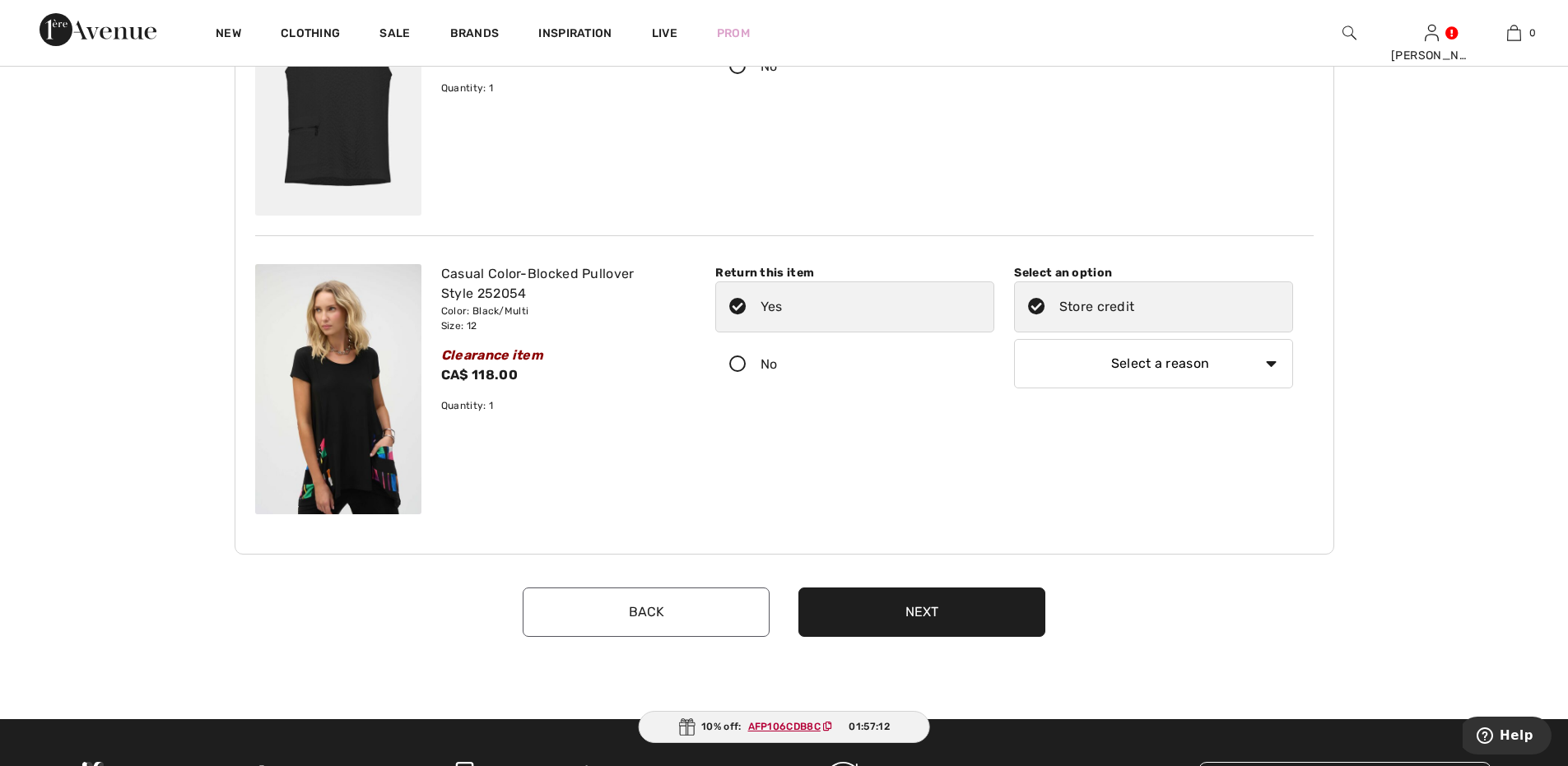
scroll to position [878, 0]
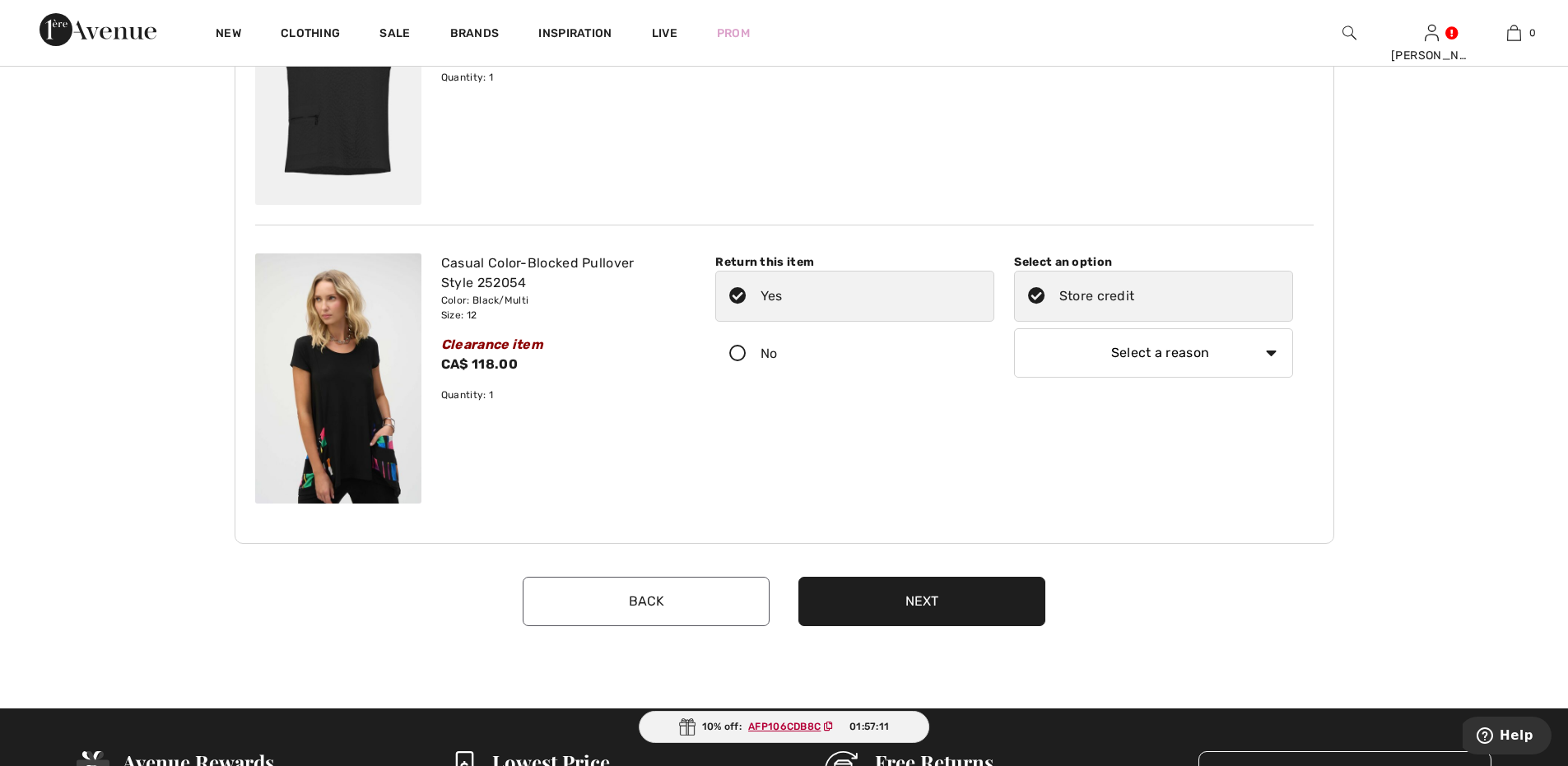
click at [1264, 350] on select "Select a reason I received the wrong product or size My order arrived too late …" at bounding box center [1153, 353] width 279 height 49
click at [1014, 328] on select "Select a reason I received the wrong product or size My order arrived too late …" at bounding box center [1153, 353] width 279 height 49
click at [1274, 354] on select "Select a reason I received the wrong product or size My order arrived too late …" at bounding box center [1153, 353] width 279 height 49
select select "6"
click at [1014, 328] on select "Select a reason I received the wrong product or size My order arrived too late …" at bounding box center [1153, 353] width 279 height 49
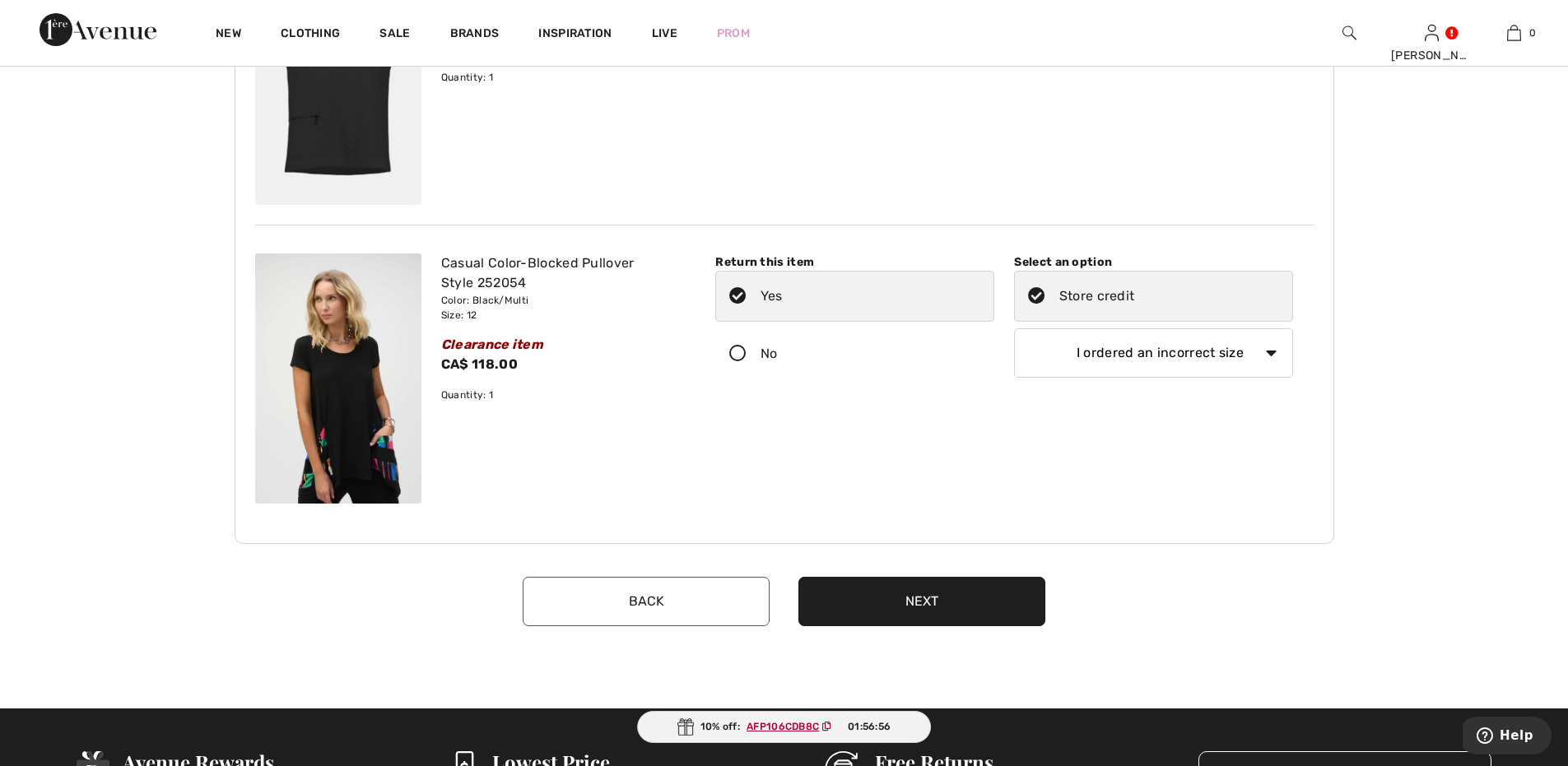
click at [912, 604] on button "Next" at bounding box center [922, 601] width 247 height 49
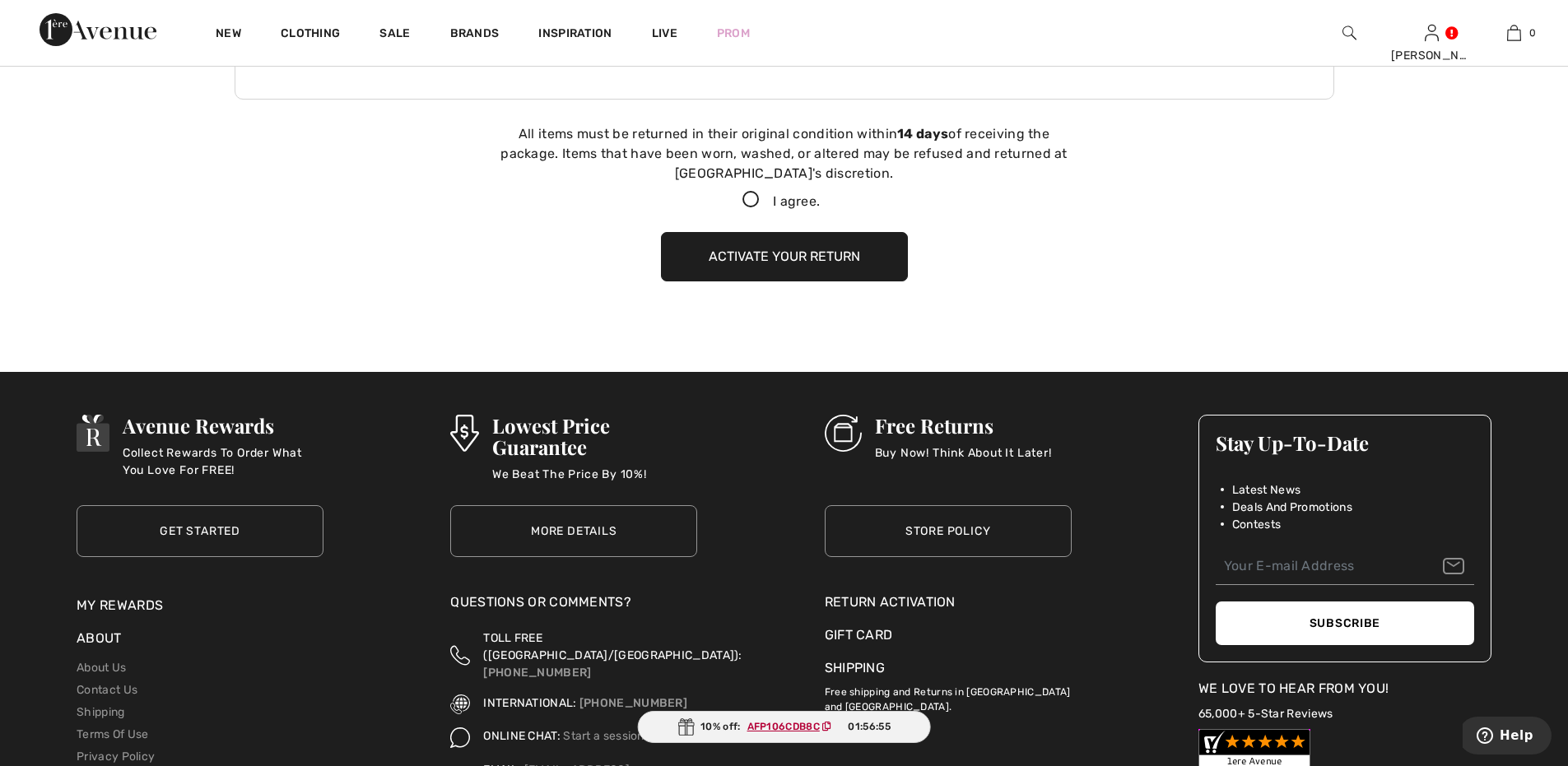
scroll to position [1348, 0]
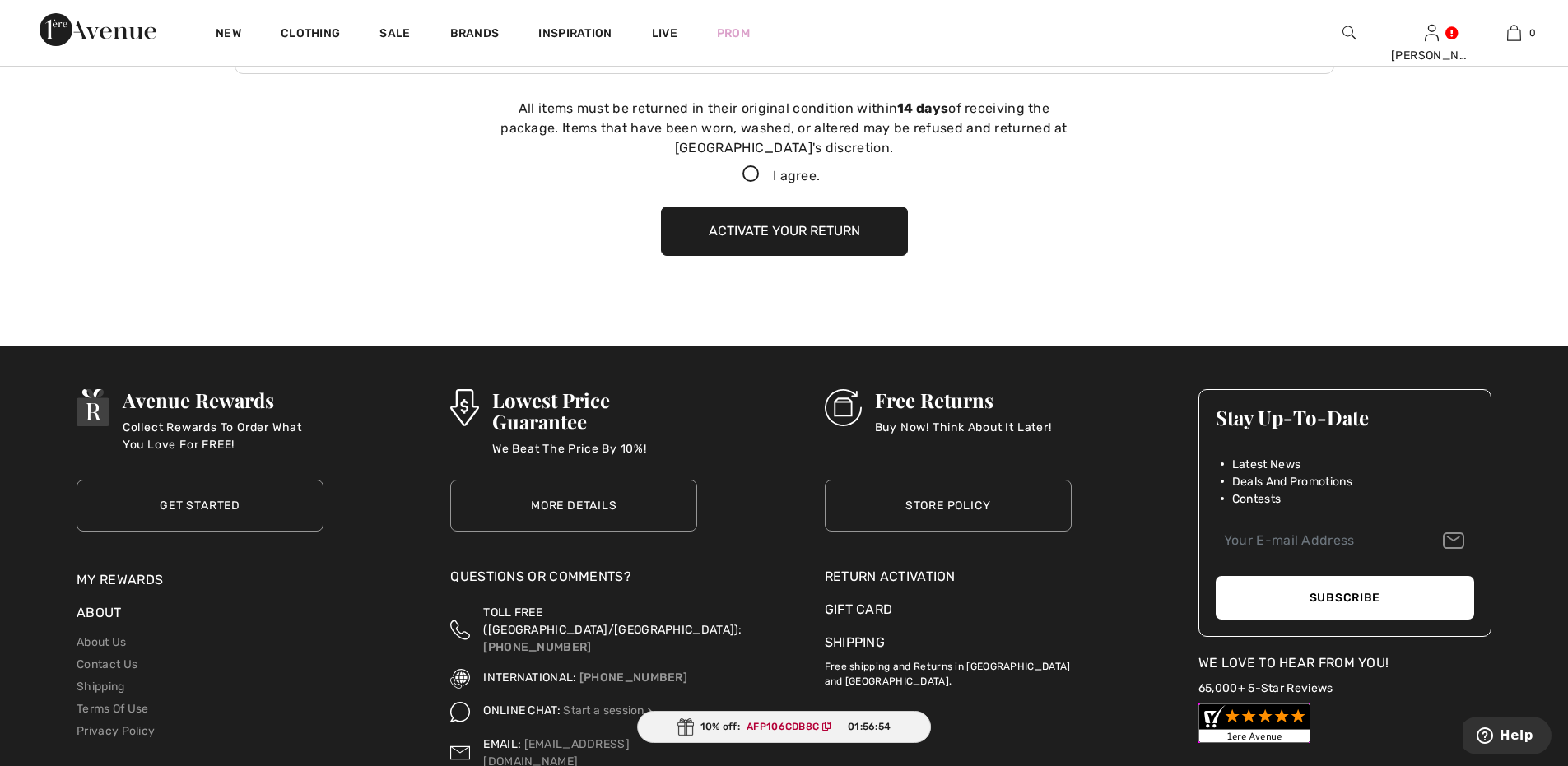
click at [746, 178] on icon at bounding box center [751, 175] width 44 height 18
click at [819, 178] on input "I agree." at bounding box center [824, 174] width 11 height 11
checkbox input "true"
click at [743, 223] on button "Activate your return" at bounding box center [784, 231] width 247 height 49
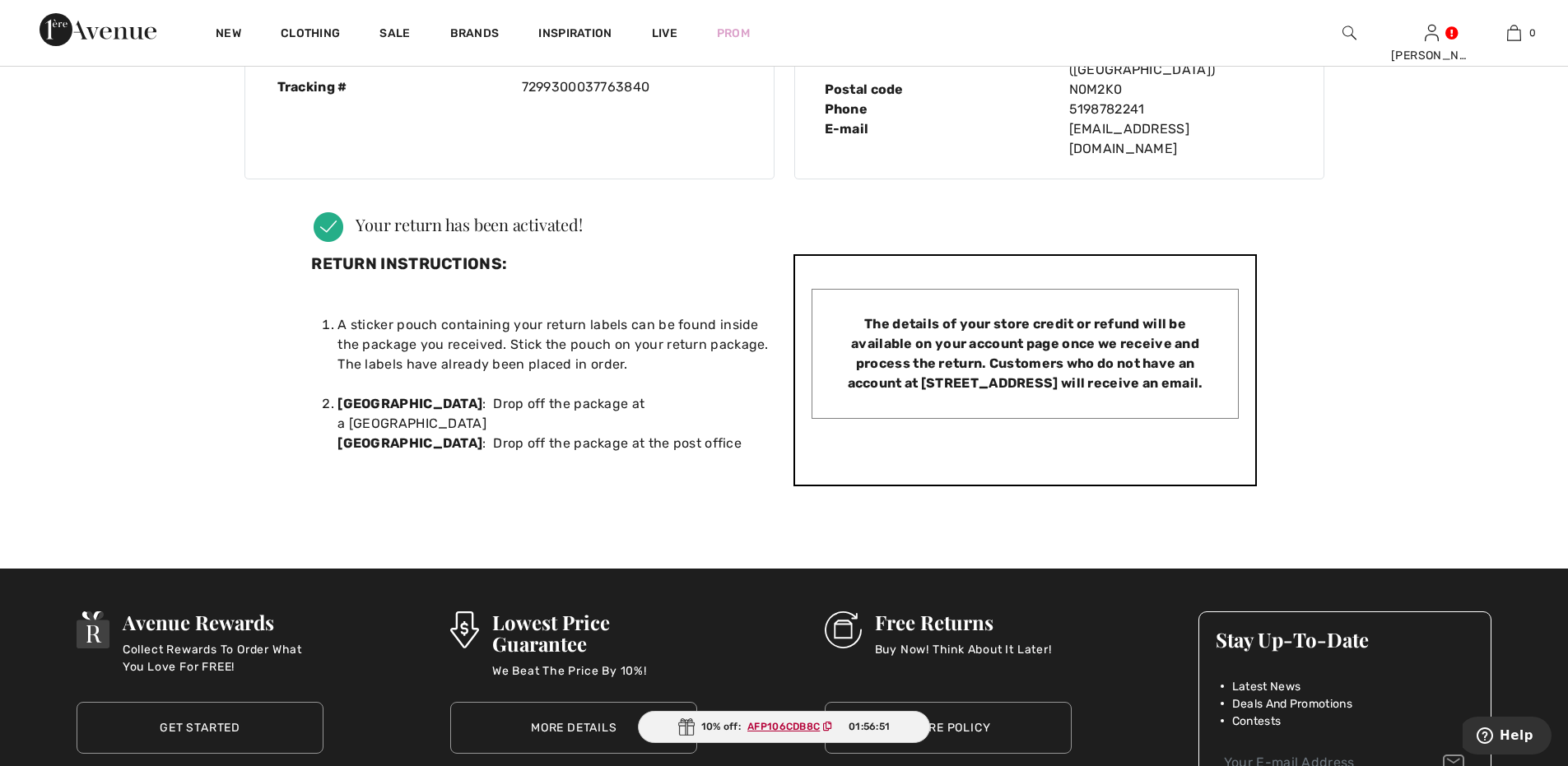
scroll to position [0, 0]
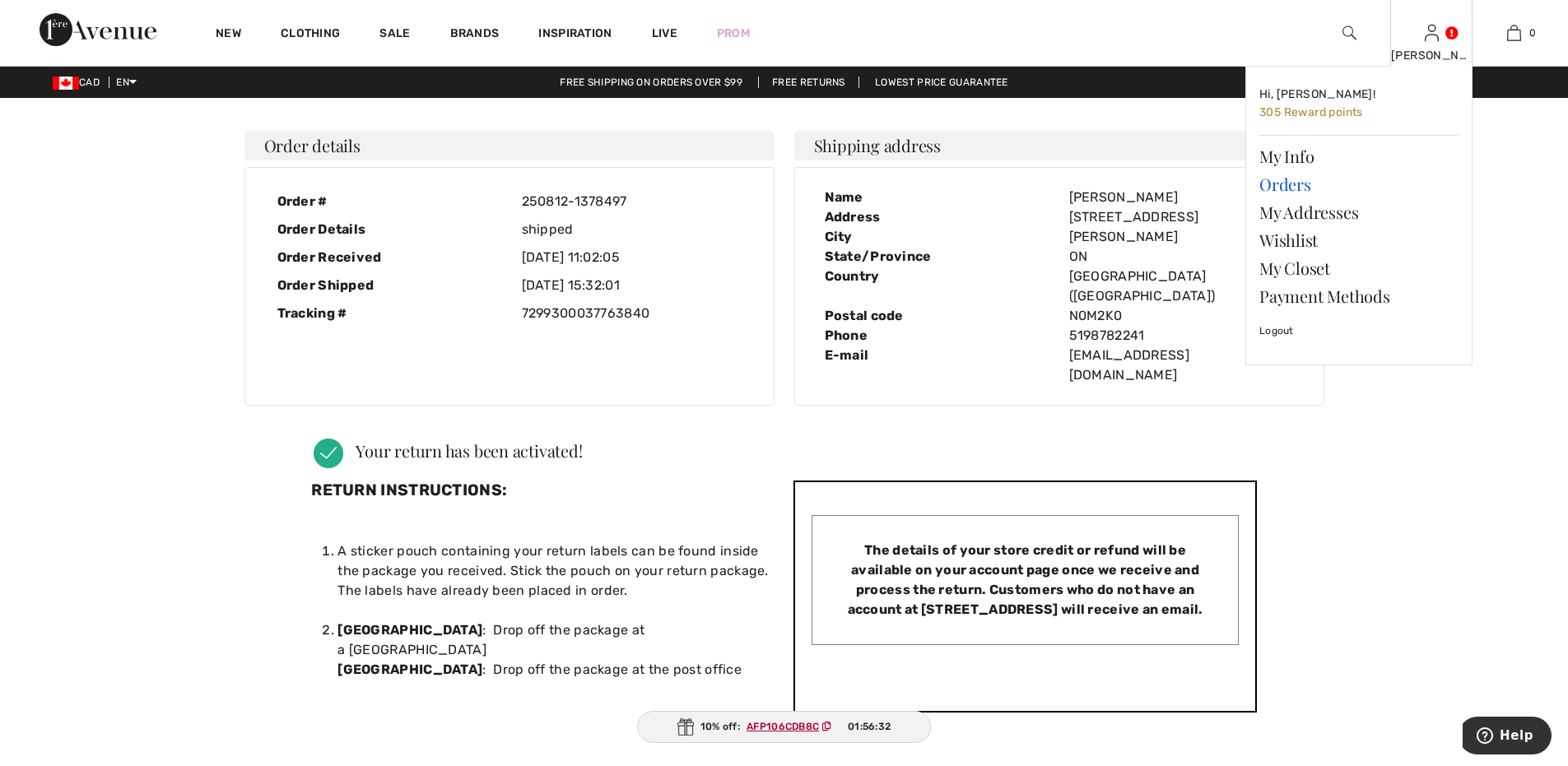
click at [1293, 181] on link "Orders" at bounding box center [1358, 184] width 199 height 28
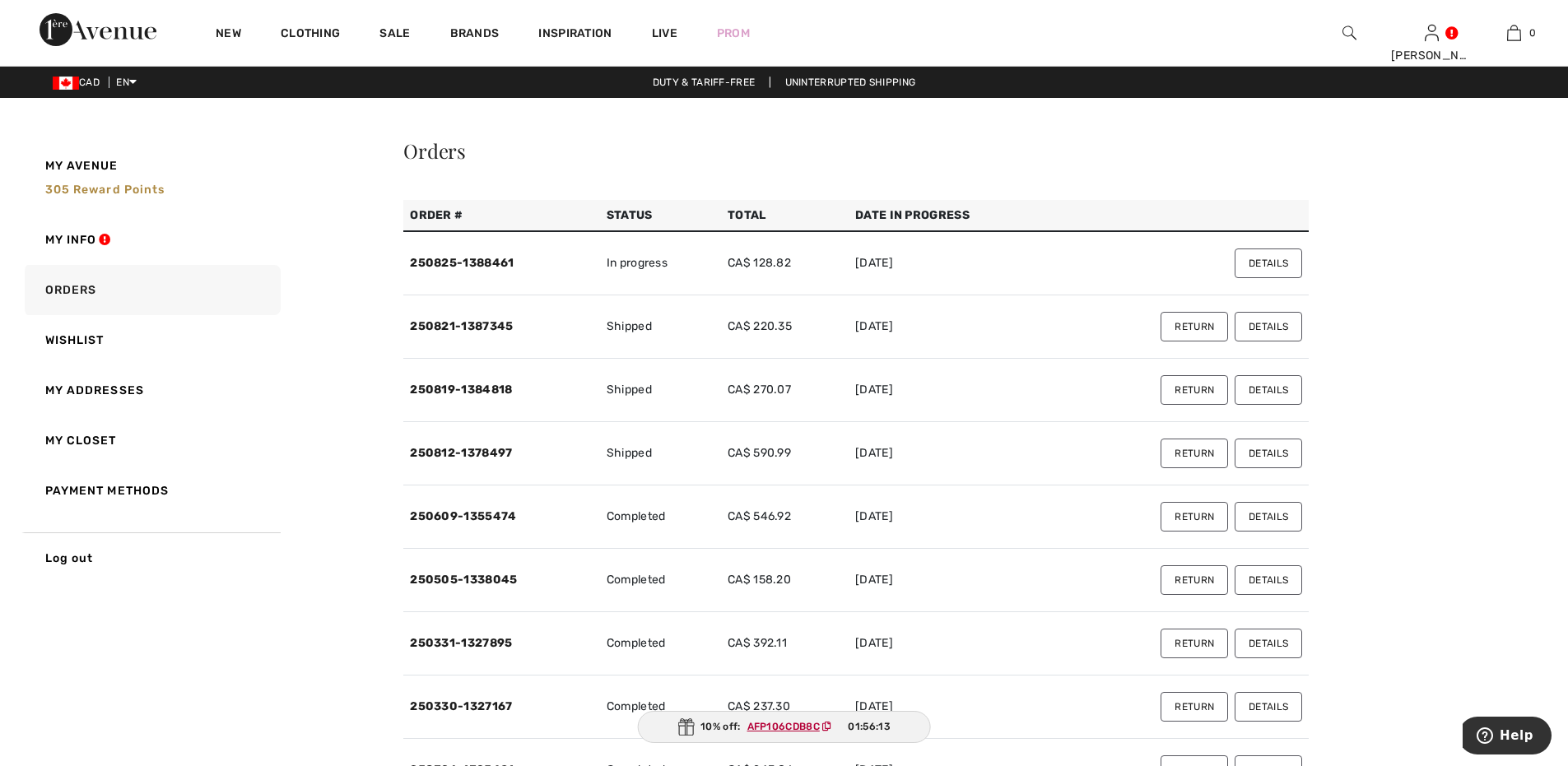
click at [1285, 331] on button "Details" at bounding box center [1268, 326] width 68 height 29
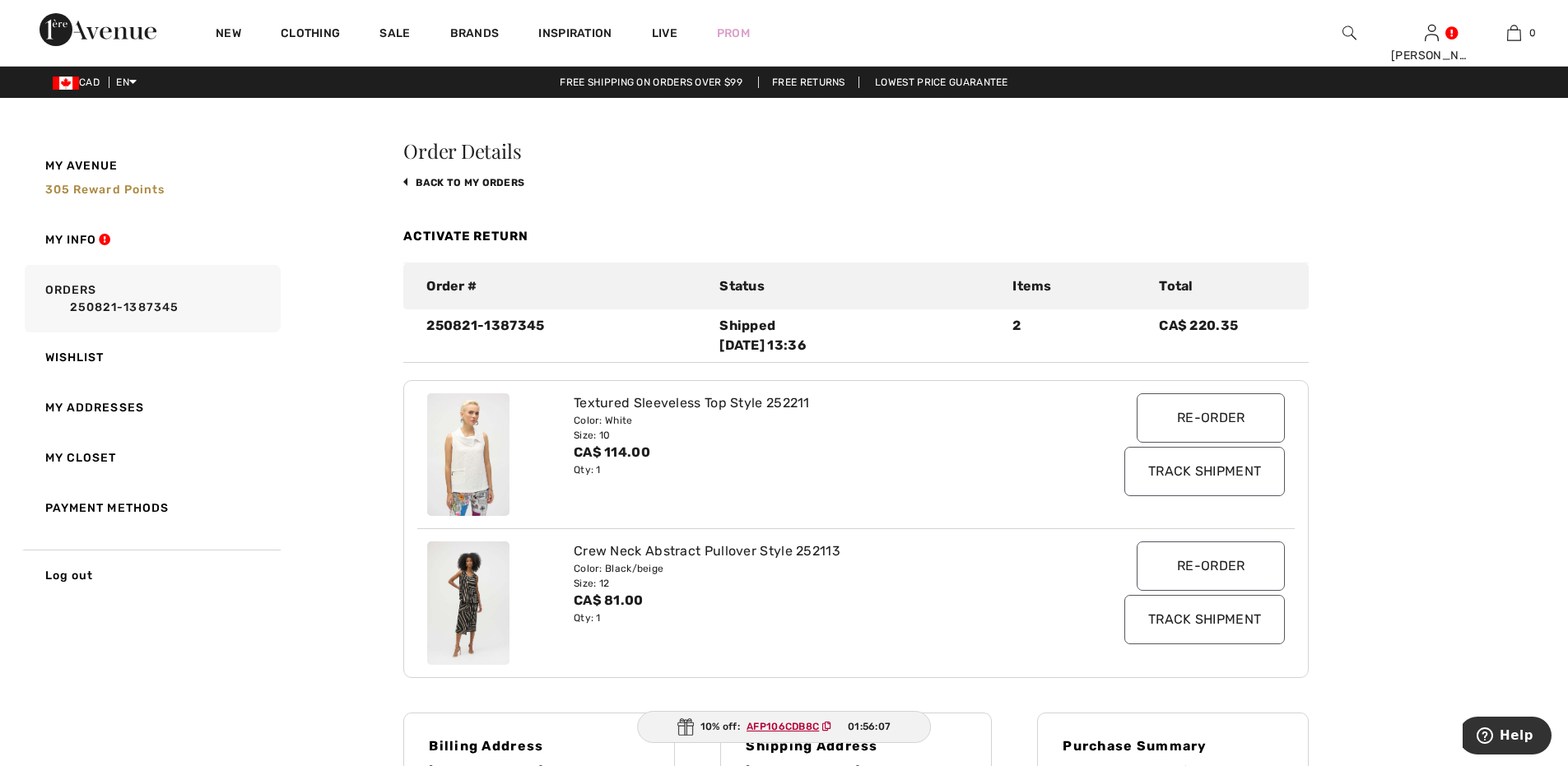
click at [1193, 616] on input "Track Shipment" at bounding box center [1204, 619] width 161 height 49
click at [486, 177] on link "back to My Orders" at bounding box center [464, 183] width 121 height 12
